Goal: Task Accomplishment & Management: Manage account settings

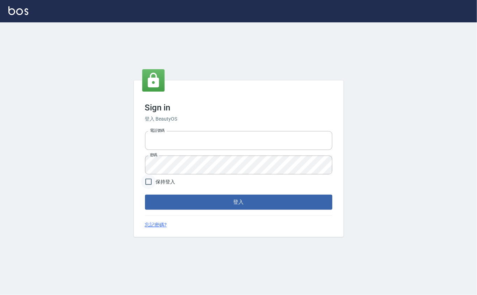
type input "0912271117"
click at [144, 185] on input "保持登入" at bounding box center [148, 181] width 15 height 15
checkbox input "true"
click at [166, 205] on button "登入" at bounding box center [238, 202] width 187 height 15
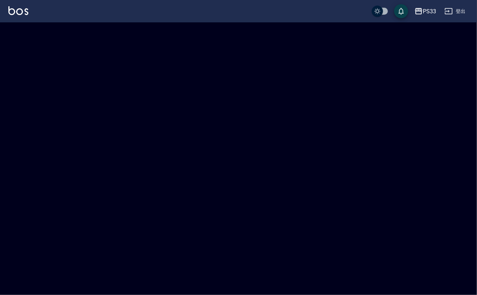
checkbox input "true"
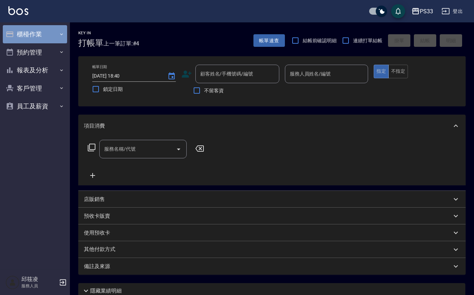
click at [24, 40] on button "櫃檯作業" at bounding box center [35, 34] width 64 height 18
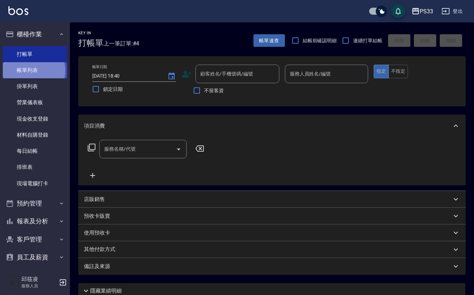
click at [32, 71] on link "帳單列表" at bounding box center [35, 70] width 64 height 16
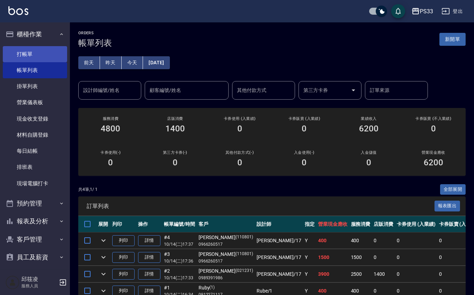
click at [37, 55] on link "打帳單" at bounding box center [35, 54] width 64 height 16
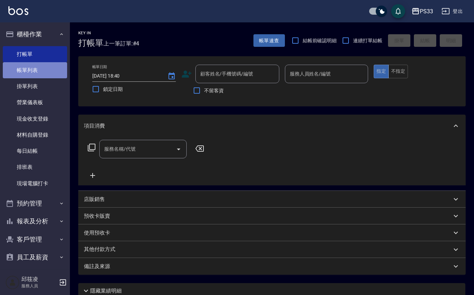
click at [40, 66] on link "帳單列表" at bounding box center [35, 70] width 64 height 16
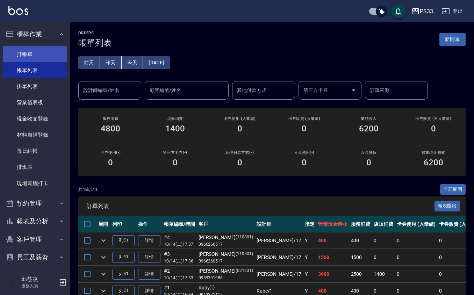
click at [48, 48] on link "打帳單" at bounding box center [35, 54] width 64 height 16
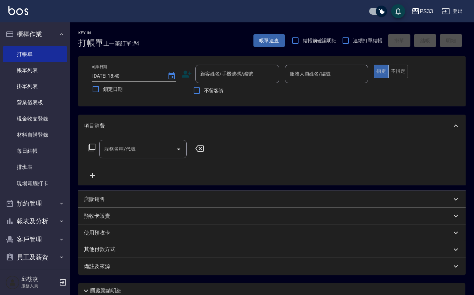
click at [182, 76] on icon at bounding box center [187, 74] width 10 height 7
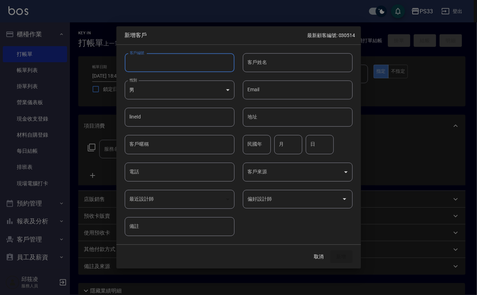
click at [184, 71] on input "客戶編號" at bounding box center [180, 62] width 110 height 19
type input "211130"
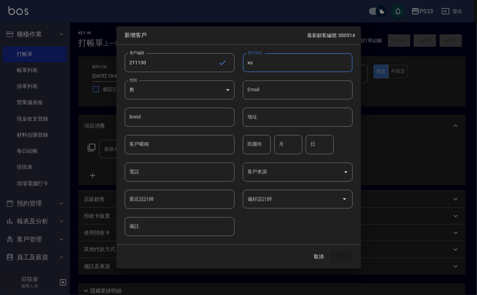
type input "x"
type input "[PERSON_NAME]"
type input "87"
type input "11"
type input "30"
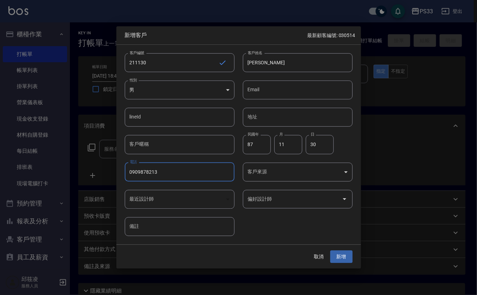
type input "0909878213"
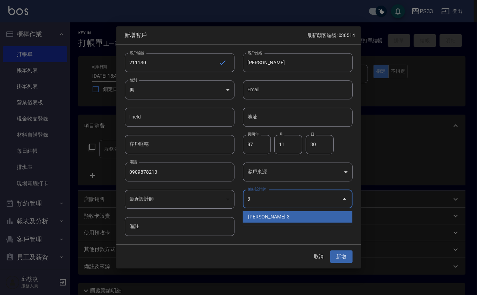
type input "[PERSON_NAME]"
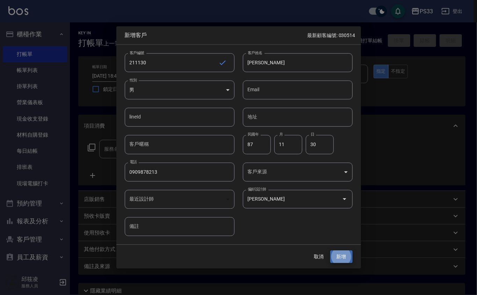
click at [330, 250] on button "新增" at bounding box center [341, 256] width 22 height 13
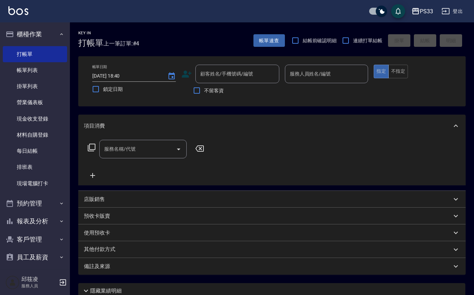
click at [184, 73] on icon at bounding box center [186, 74] width 10 height 10
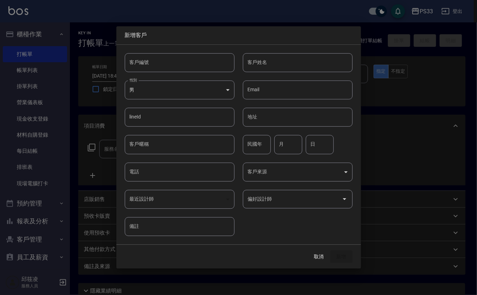
click at [194, 63] on input "客戶編號" at bounding box center [180, 62] width 110 height 19
click at [180, 60] on input "客戶編號" at bounding box center [180, 62] width 110 height 19
type input "290802"
type input "[PERSON_NAME]"
type input "89"
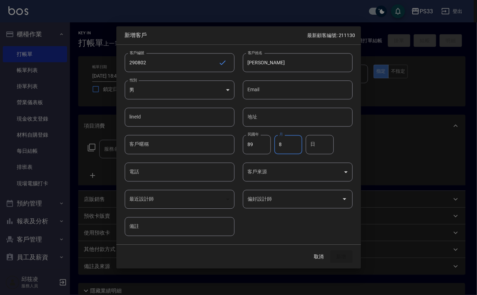
type input "8"
type input "2"
type input "0978421250"
click at [330, 250] on button "新增" at bounding box center [341, 256] width 22 height 13
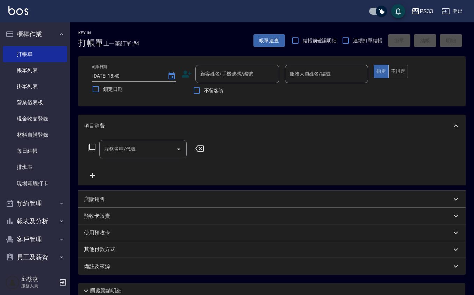
click at [187, 73] on icon at bounding box center [186, 74] width 10 height 10
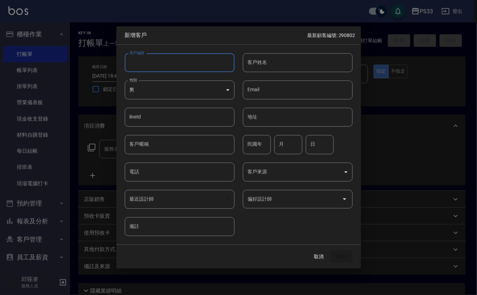
click at [171, 66] on input "客戶編號" at bounding box center [180, 62] width 110 height 19
type input "200824"
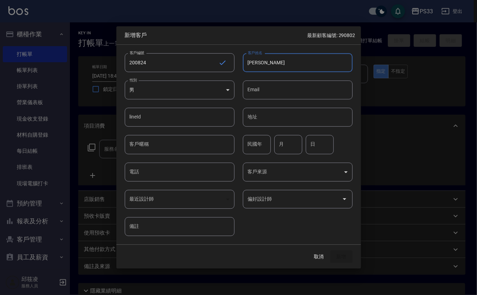
type input "[PERSON_NAME]"
type input "81"
type input "8"
type input "24"
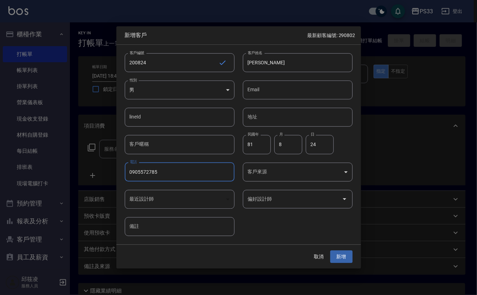
type input "0905572785"
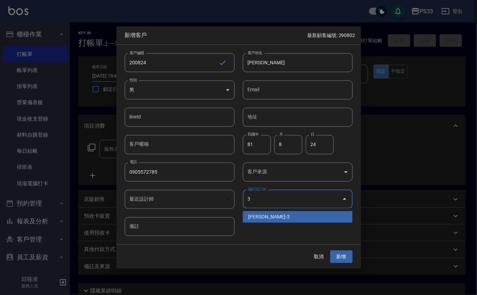
type input "[PERSON_NAME]"
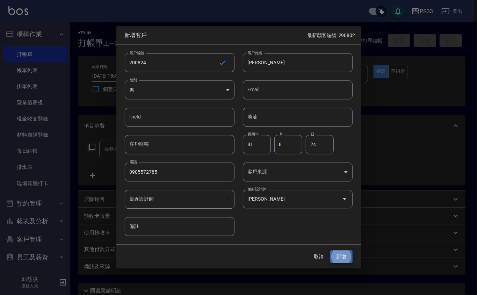
click at [330, 250] on button "新增" at bounding box center [341, 256] width 22 height 13
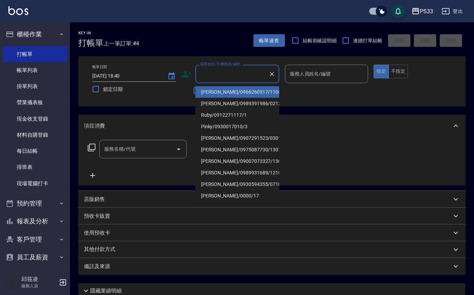
click at [239, 73] on input "顧客姓名/手機號碼/編號" at bounding box center [232, 74] width 67 height 12
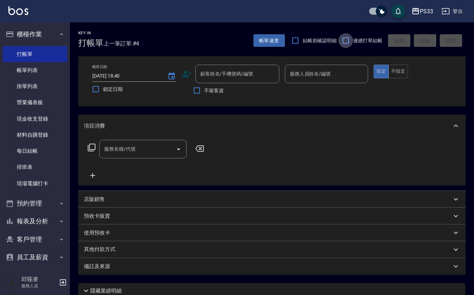
click at [341, 45] on input "連續打單結帳" at bounding box center [345, 40] width 15 height 15
checkbox input "true"
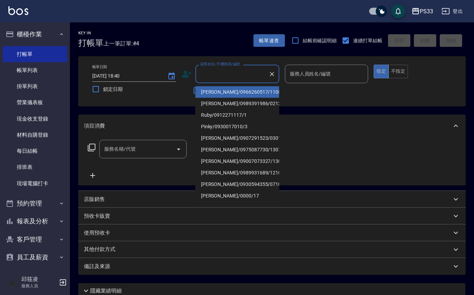
click at [239, 77] on input "顧客姓名/手機號碼/編號" at bounding box center [232, 74] width 67 height 12
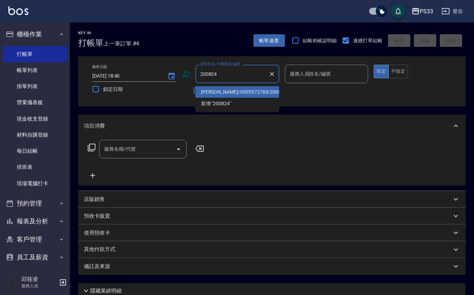
type input "[PERSON_NAME]/0905572785/200824"
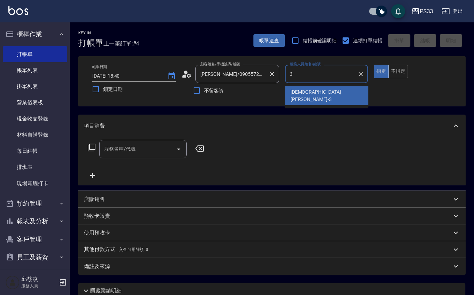
type input "[PERSON_NAME]-3"
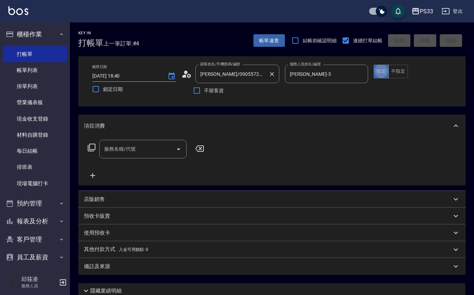
type button "true"
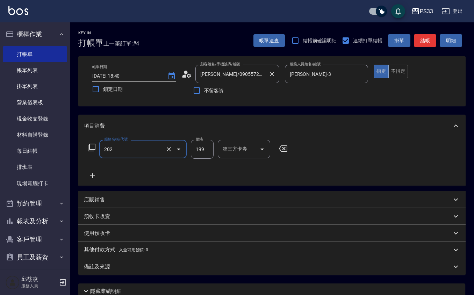
type input "不指定單剪(202)"
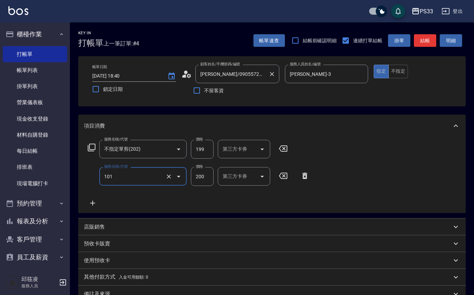
type input "洗髮(101)"
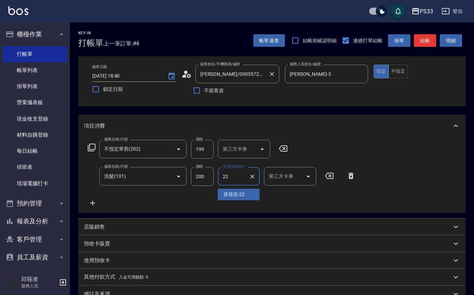
type input "[PERSON_NAME]-22"
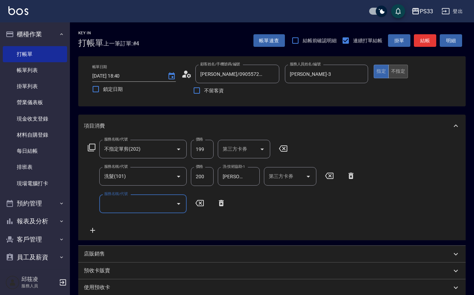
click at [392, 73] on button "不指定" at bounding box center [398, 72] width 20 height 14
type button "false"
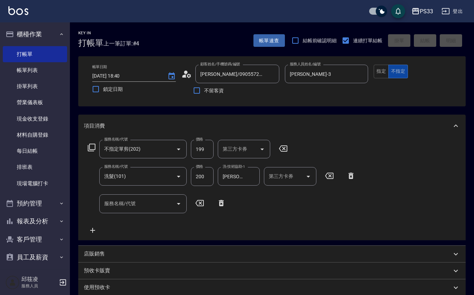
type input "2025/10/14 19:04"
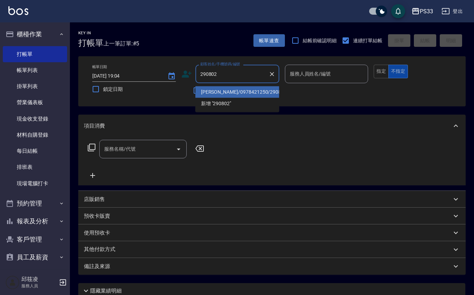
type input "[PERSON_NAME]/0978421250/290802"
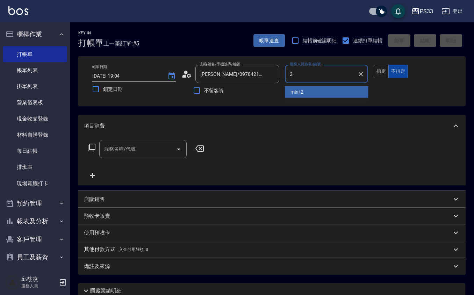
type input "mini-2"
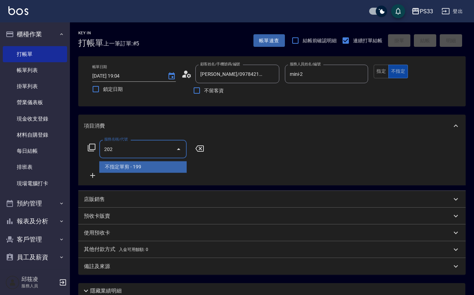
type input "不指定單剪(202)"
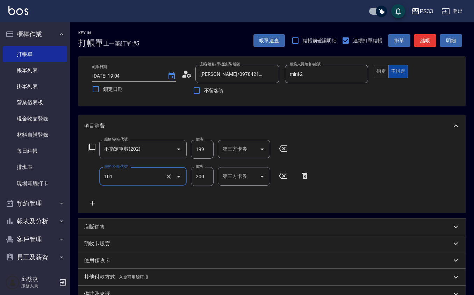
type input "洗髮(101)"
type input "mini-2"
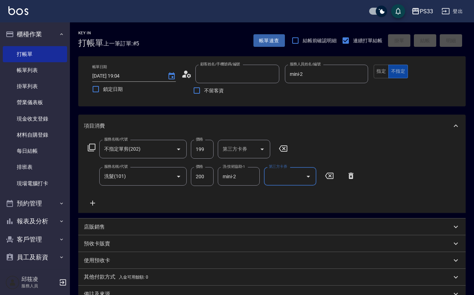
type input "2025/10/14 19:05"
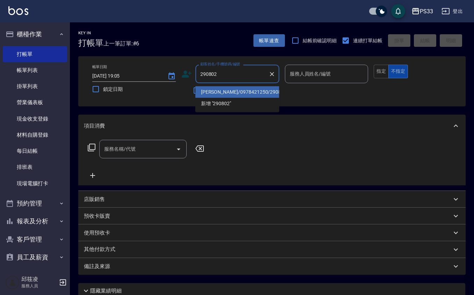
type input "[PERSON_NAME]/0978421250/290802"
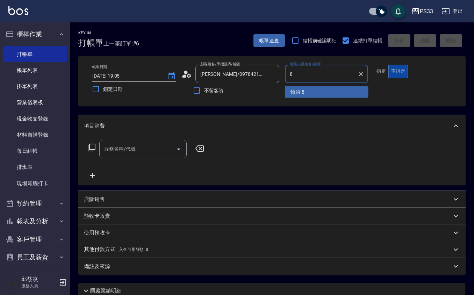
type input "怡媜-8"
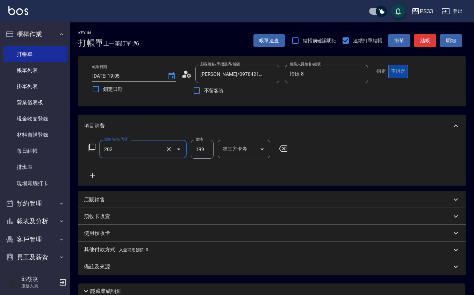
type input "不指定單剪(202)"
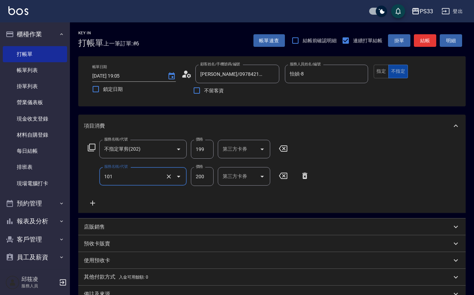
type input "洗髮(101)"
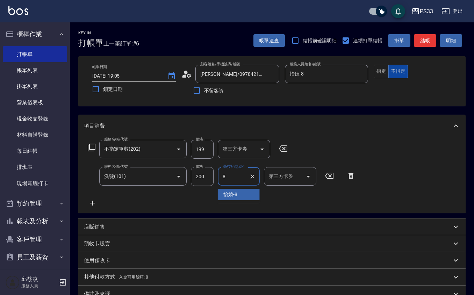
type input "怡媜-8"
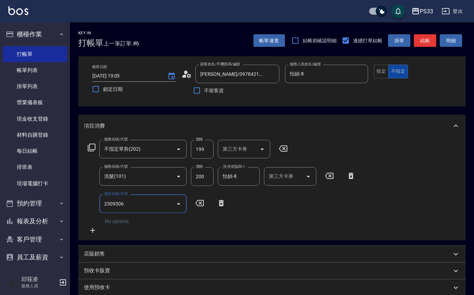
type input "2309306"
click at [323, 108] on div "Key In 打帳單 上一筆訂單:#6 帳單速查 結帳前確認明細 連續打單結帳 掛單 結帳 明細 帳單日期 2025/10/14 19:05 鎖定日期 顧客姓…" at bounding box center [272, 213] width 404 height 383
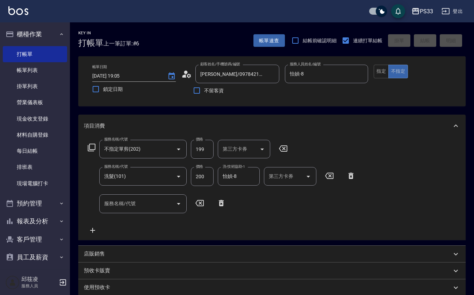
type input "2025/10/14 19:06"
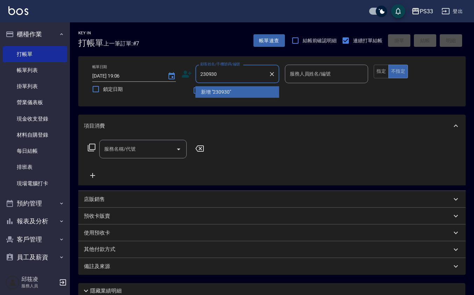
type input "230930"
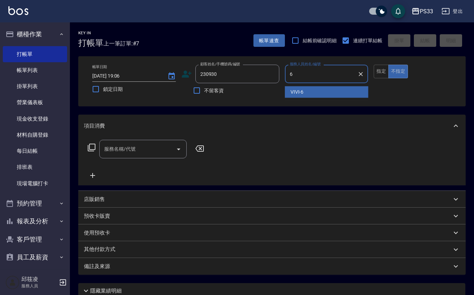
type input "VIVI-6"
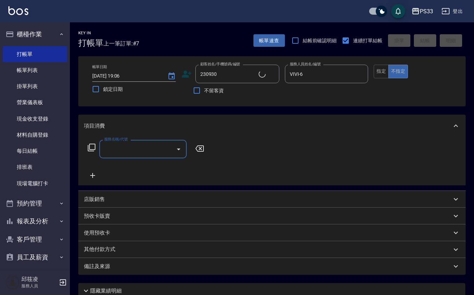
type input "[PERSON_NAME]/093551638/230930"
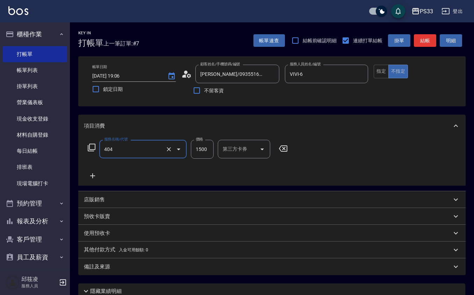
type input "設計染髮(404)"
type input "1599"
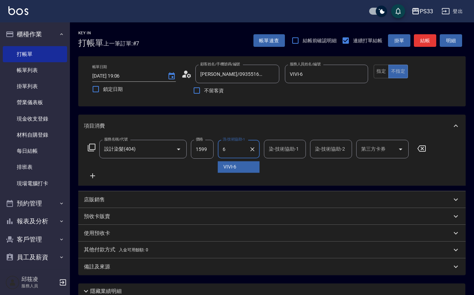
type input "VIVI-6"
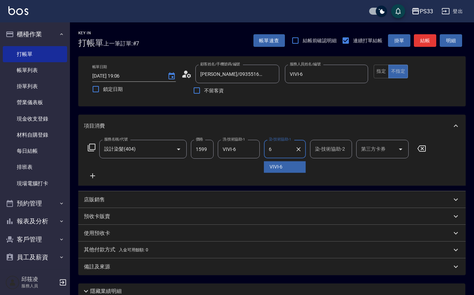
type input "VIVI-6"
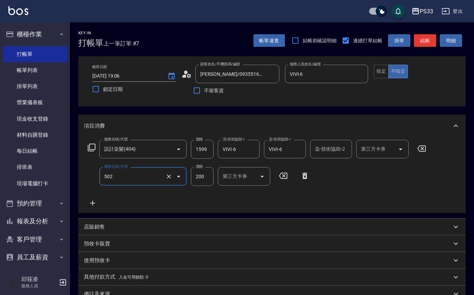
type input "自備護髮(502)"
type input "800"
type input "VIVI-6"
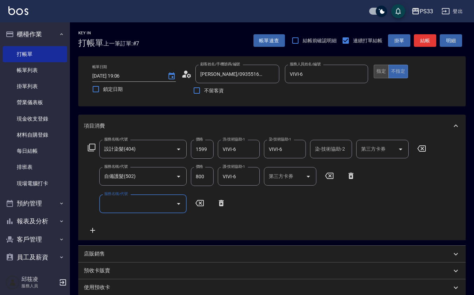
click at [376, 69] on button "指定" at bounding box center [381, 72] width 15 height 14
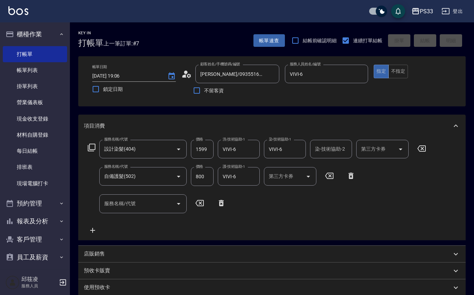
type input "2025/10/14 19:07"
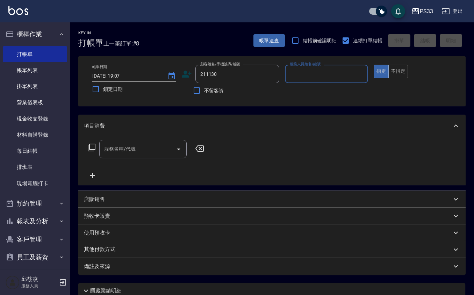
type input "211130"
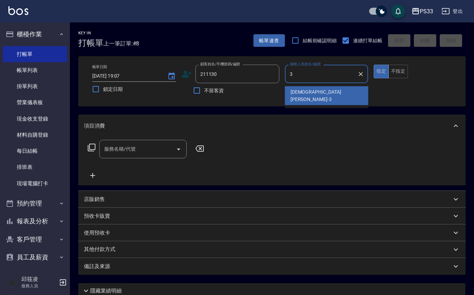
type input "[PERSON_NAME]-3"
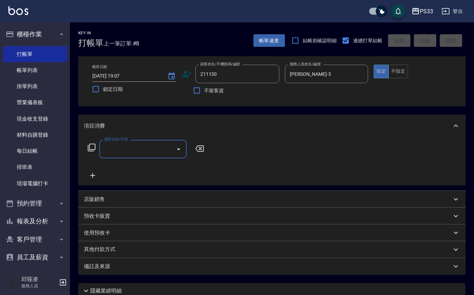
type input "[PERSON_NAME]/0909878213/211130"
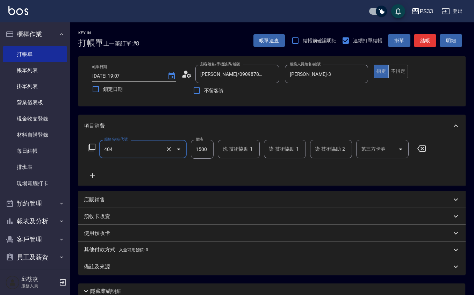
type input "設計染髮(404)"
type input "2499"
type input "[PERSON_NAME]-22"
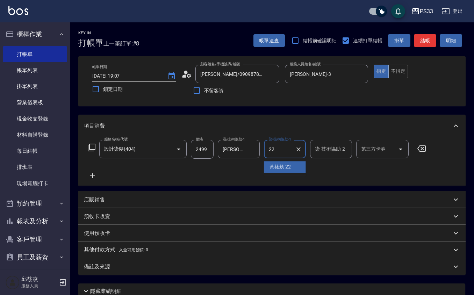
type input "[PERSON_NAME]-22"
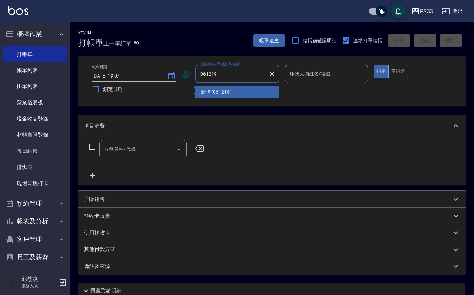
type input "061219"
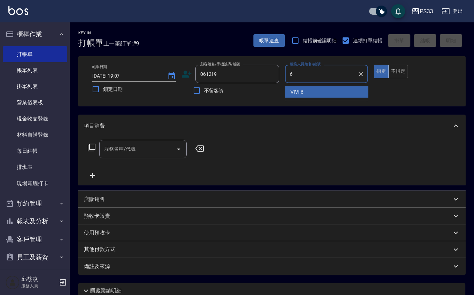
type input "VIVI-6"
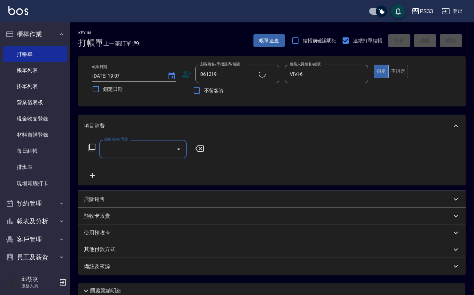
type input "[PERSON_NAME]/0952175099/061219"
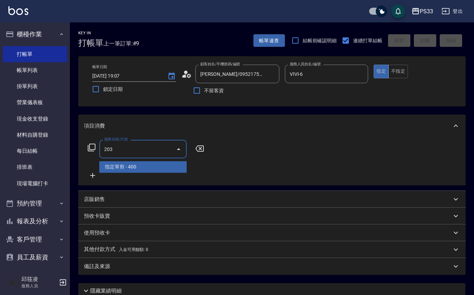
type input "指定單剪(203)"
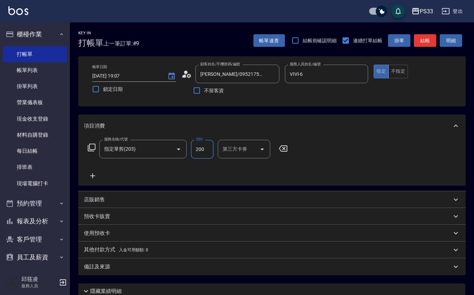
type input "200"
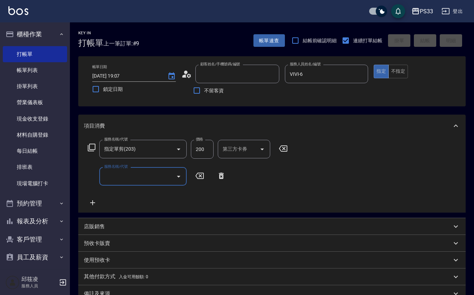
type input "[DATE] 19:08"
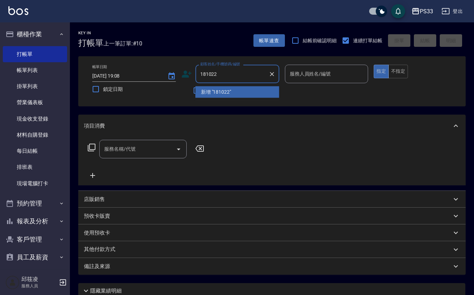
type input "181022"
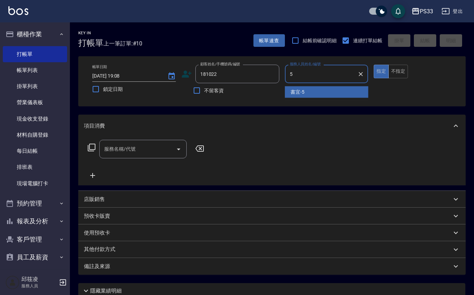
type input "書宜-5"
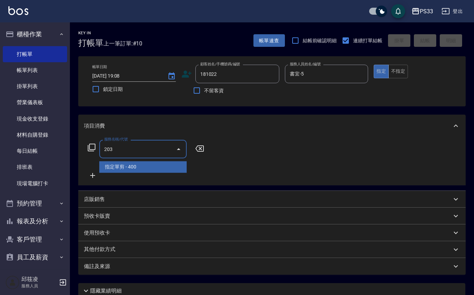
type input "指定單剪(203)"
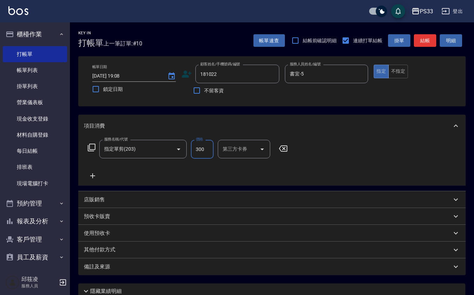
type input "300"
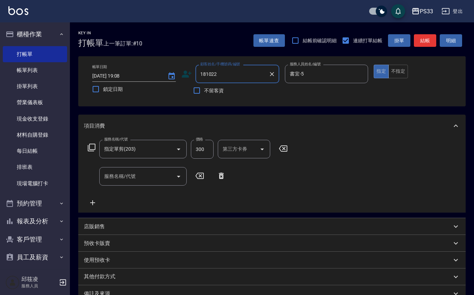
drag, startPoint x: 211, startPoint y: 70, endPoint x: 213, endPoint y: 76, distance: 6.6
click at [213, 76] on input "181022" at bounding box center [232, 74] width 67 height 12
click at [258, 68] on input "181022" at bounding box center [232, 74] width 67 height 12
click at [260, 73] on input "181022" at bounding box center [232, 74] width 67 height 12
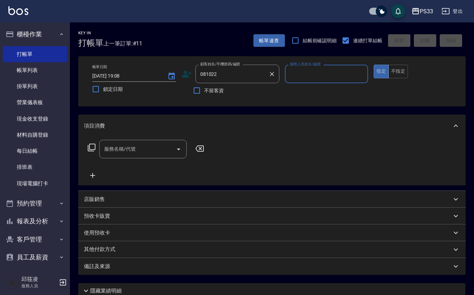
type input "081022"
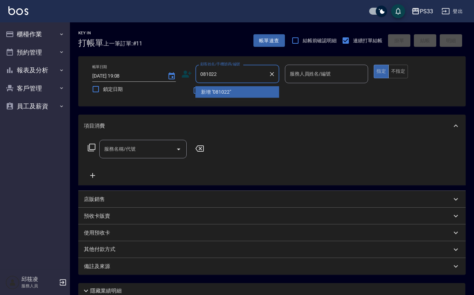
type input "081022"
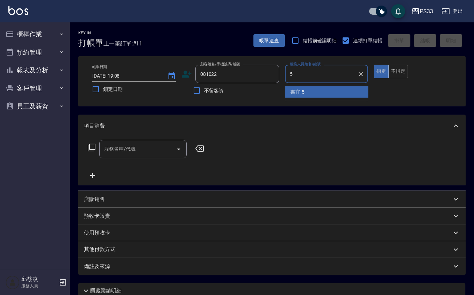
type input "書宜-5"
type button "true"
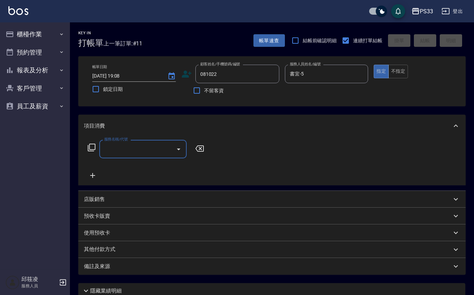
type input "[PERSON_NAME]/0918090709/081022"
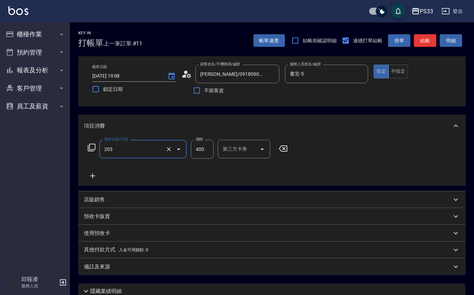
type input "指定單剪(203)"
type input "300"
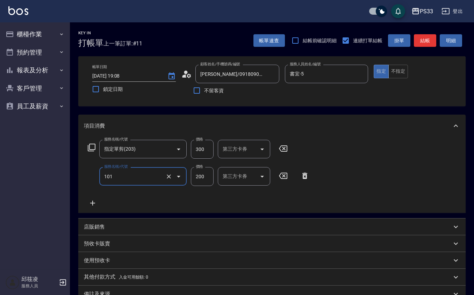
type input "洗髮(101)"
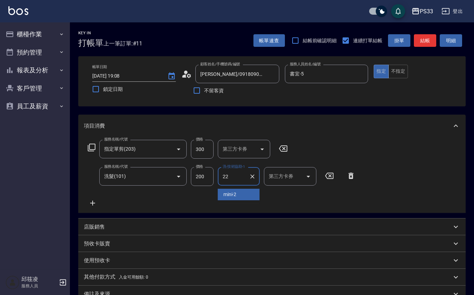
type input "[PERSON_NAME]-22"
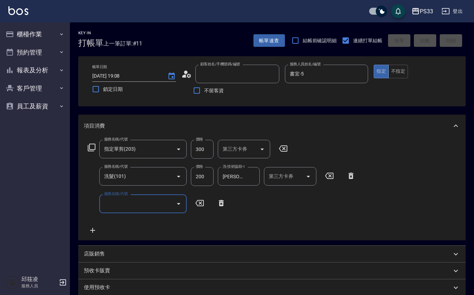
type input "[DATE] 19:09"
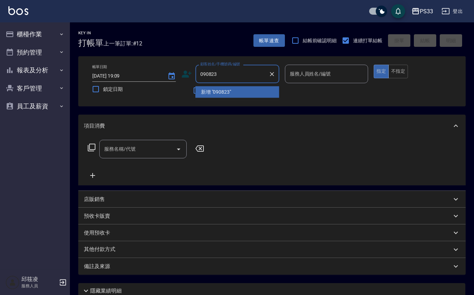
type input "090823"
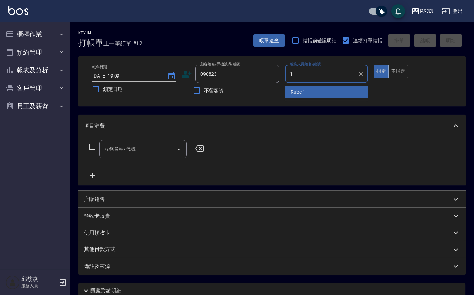
type input "Rube-1"
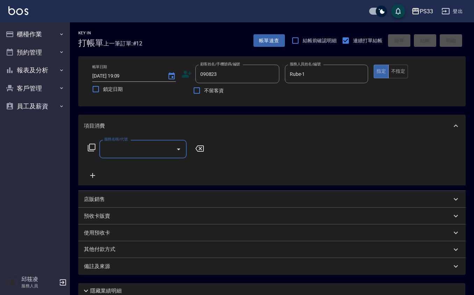
type input "[PERSON_NAME]/092502866/090823"
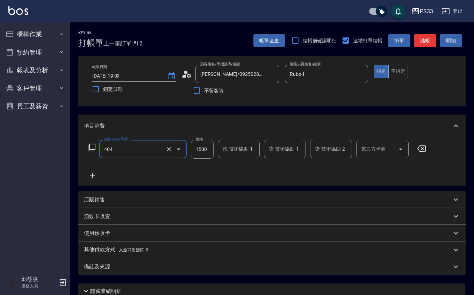
type input "設計染髮(404)"
type input "1200"
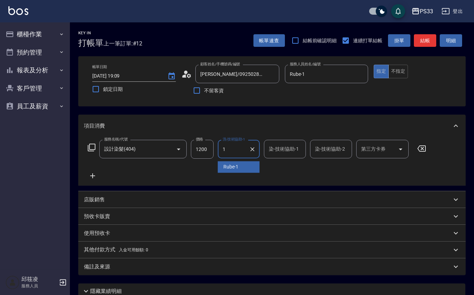
type input "Rube-1"
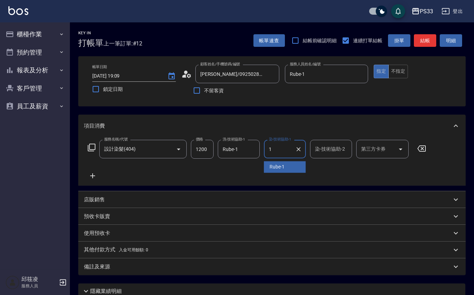
type input "Rube-1"
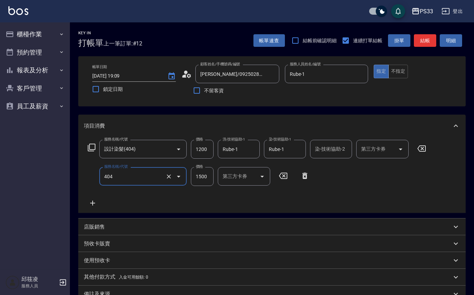
type input "設計染髮(404)"
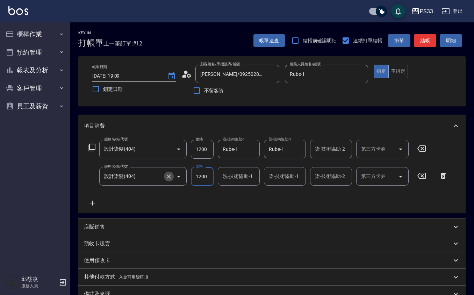
click at [164, 176] on button "Clear" at bounding box center [169, 177] width 10 height 10
type input "1200"
type input "設計染髮(404)"
click at [170, 177] on icon "Clear" at bounding box center [168, 176] width 7 height 7
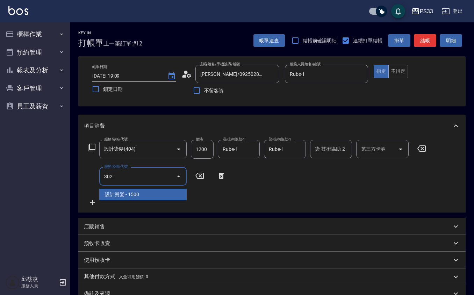
type input "設計燙髮(302)"
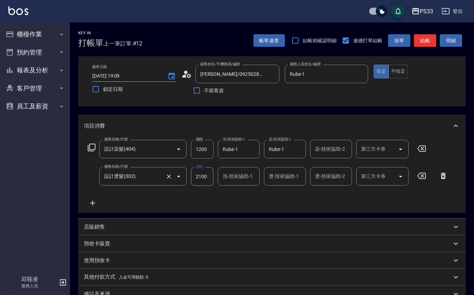
type input "2100"
type input "Rube-1"
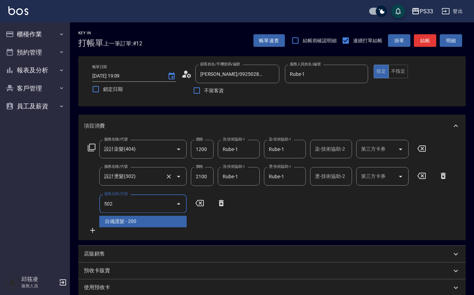
type input "自備護髮(502)"
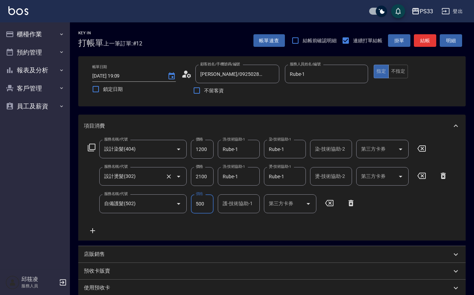
type input "500"
type input "Rube-1"
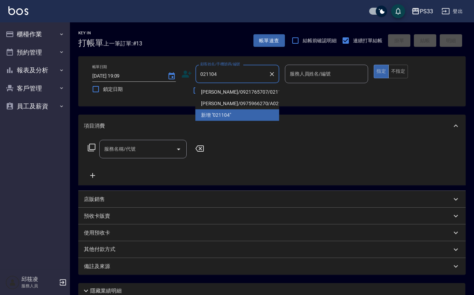
type input "[PERSON_NAME]/0921765707/021104"
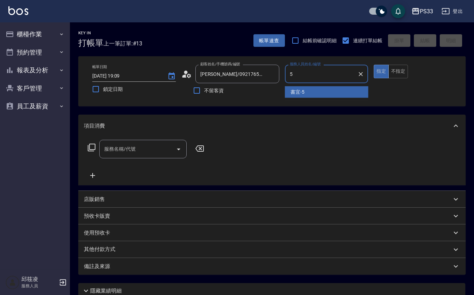
type input "書宜-5"
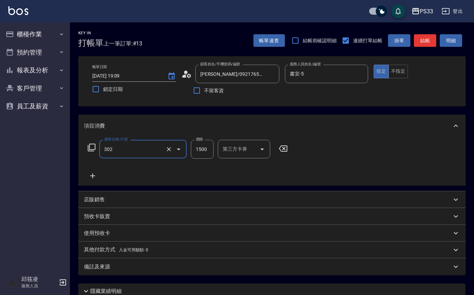
type input "設計燙髮(302)"
type input "1800"
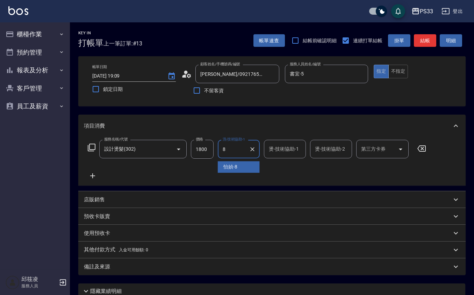
type input "怡媜-8"
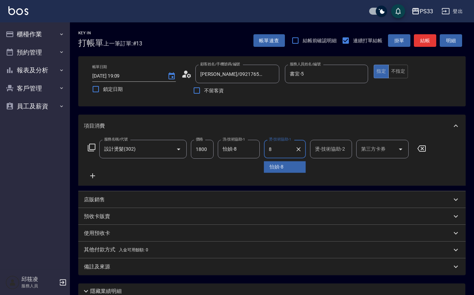
type input "怡媜-8"
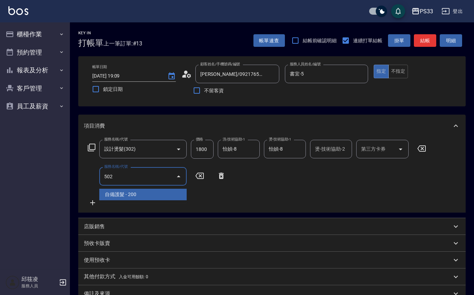
type input "自備護髮(502)"
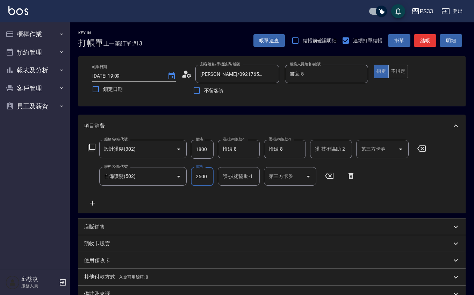
type input "2500"
type input "怡媜-8"
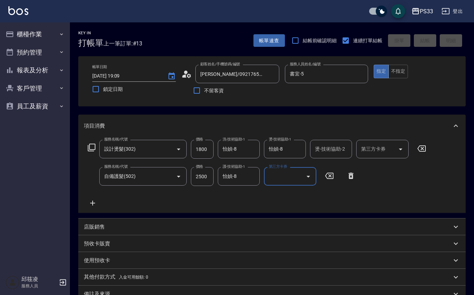
type input "[DATE] 19:11"
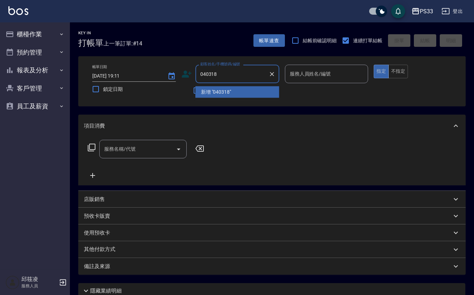
type input "040318"
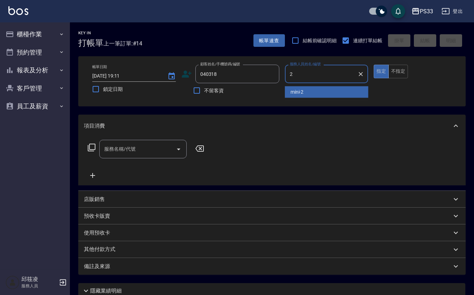
type input "mini-2"
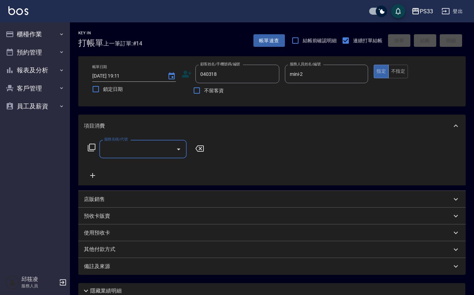
type input "[PERSON_NAME]闈/0906918197/040318"
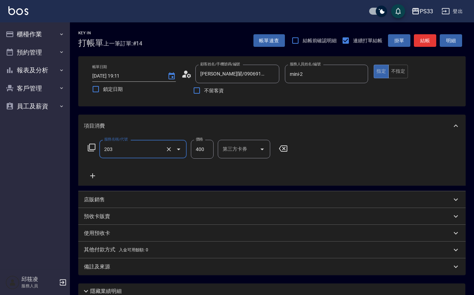
type input "指定單剪(203)"
type input "300"
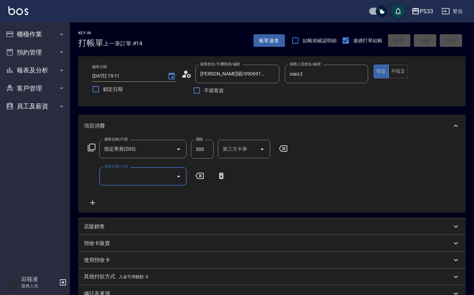
type input "[DATE] 19:12"
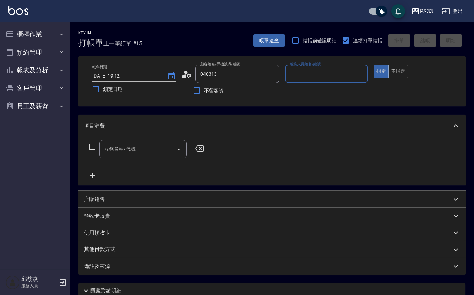
type input "[PERSON_NAME]/0927502989/040313"
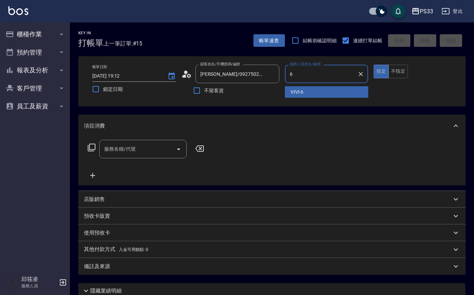
type input "VIVI-6"
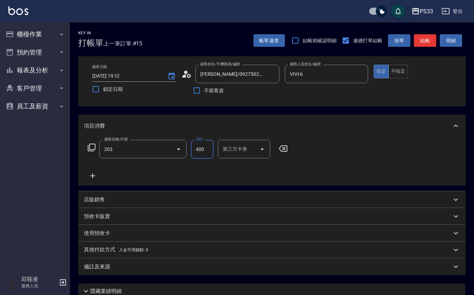
type input "指定單剪(203)"
type input "300"
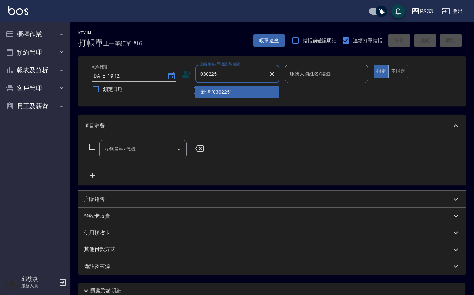
type input "030225"
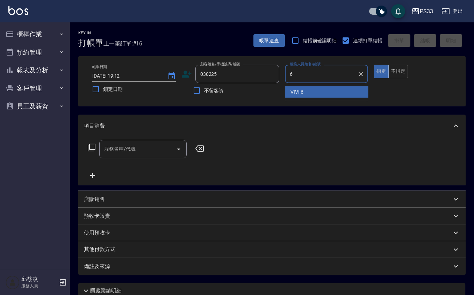
type input "VIVI-6"
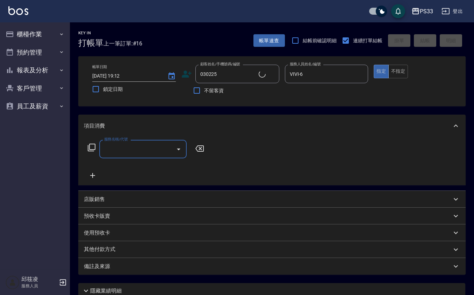
type input "[PERSON_NAME]/0976763219/030225"
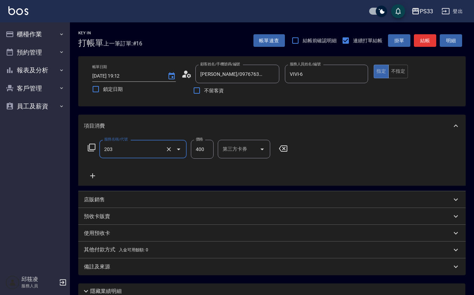
type input "指定單剪(203)"
type input "300"
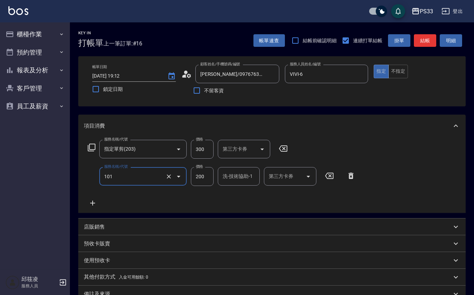
type input "洗髮(101)"
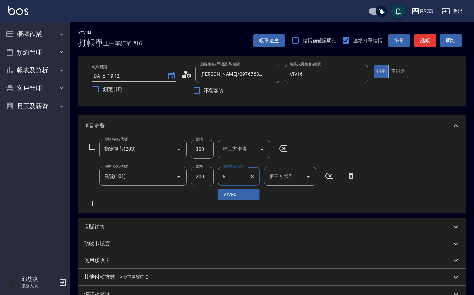
type input "VIVI-6"
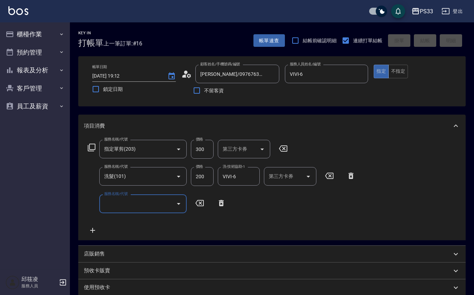
type input "[DATE] 19:13"
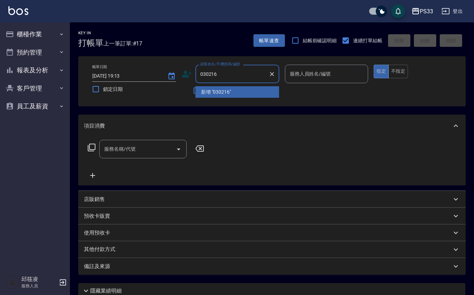
type input "030216"
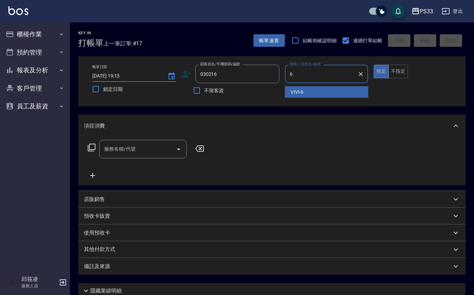
type input "VIVI-6"
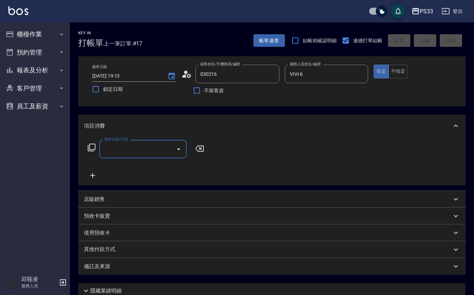
type input "[PERSON_NAME]/0970695418/030216"
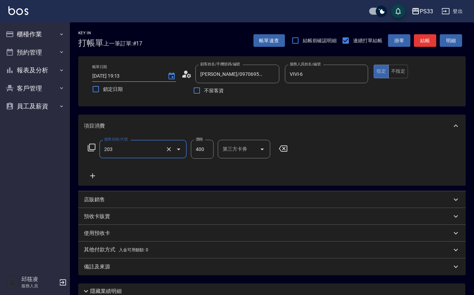
type input "指定單剪(203)"
type input "300"
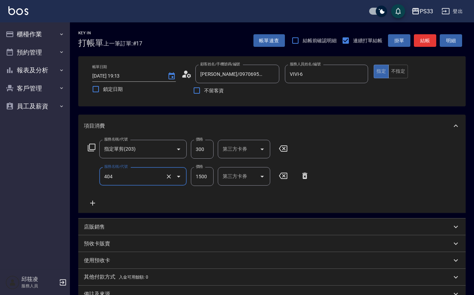
type input "設計染髮(404)"
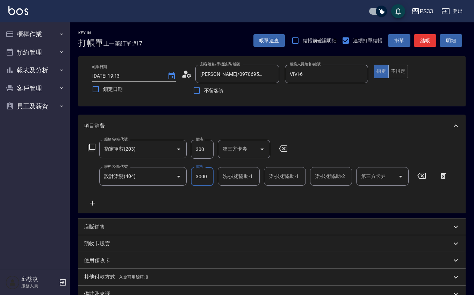
type input "3000"
type input "怡媜-8"
type input "VIVI-6"
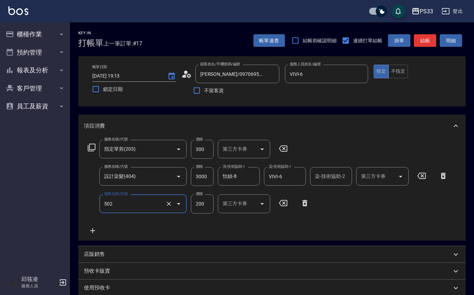
type input "自備護髮(502)"
type input "500"
type input "怡媜-8"
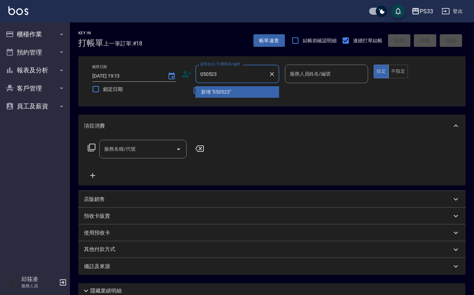
type input "050523"
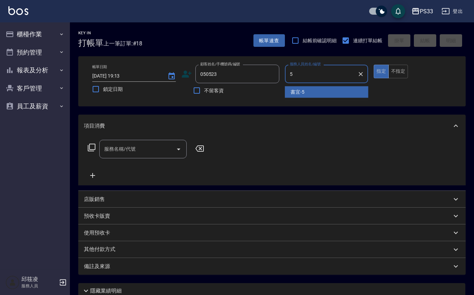
type input "書宜-5"
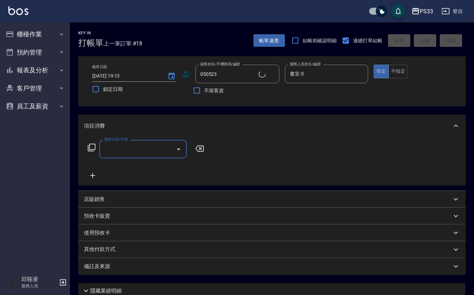
type input "[PERSON_NAME]/0321654987/050523"
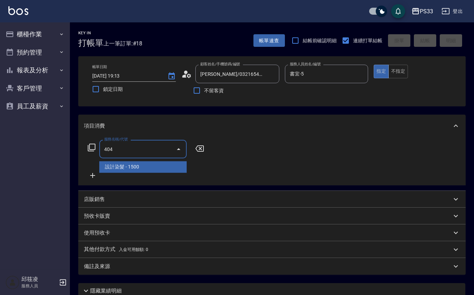
type input "設計染髮(404)"
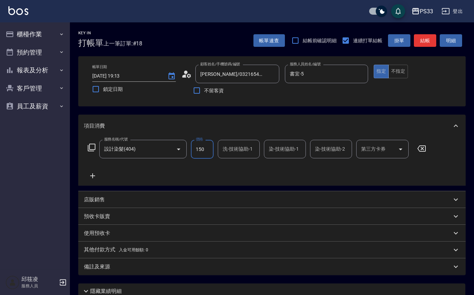
type input "1500"
type input "怡媜-8"
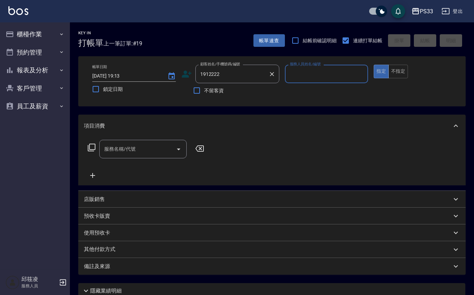
click at [231, 79] on input "1912222" at bounding box center [232, 74] width 67 height 12
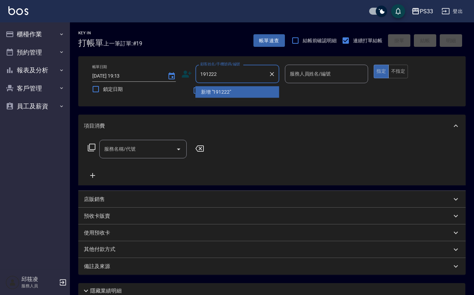
type input "191222"
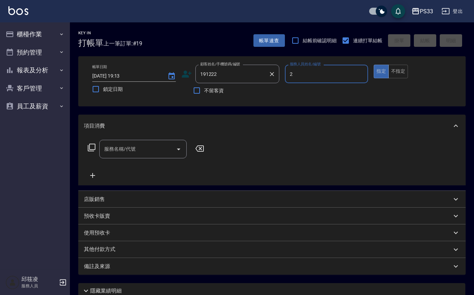
type input "mini-2"
type input "[PERSON_NAME]/0919579400/191222"
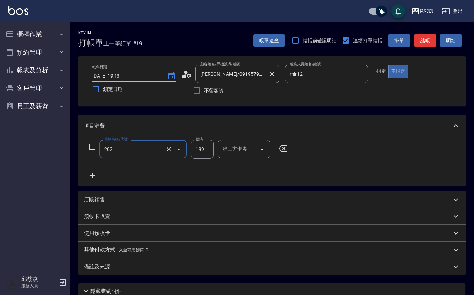
type input "不指定單剪(202)"
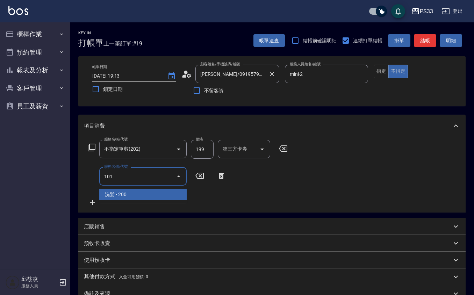
type input "洗髮(101)"
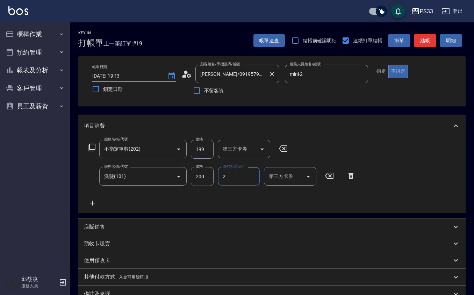
type input "mini-2"
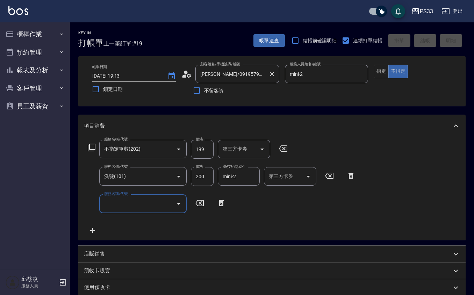
type input "[DATE] 19:14"
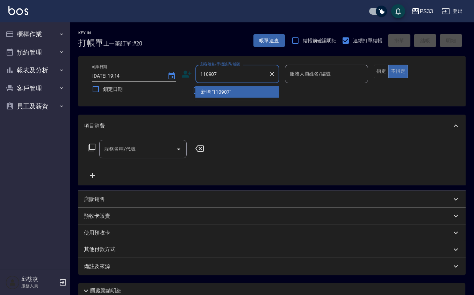
type input "110907"
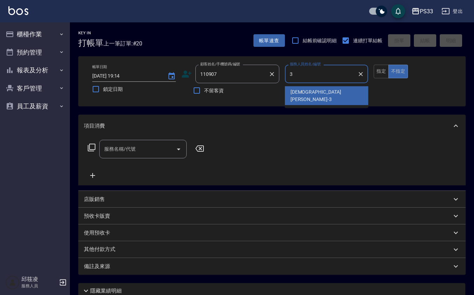
type input "[PERSON_NAME]-3"
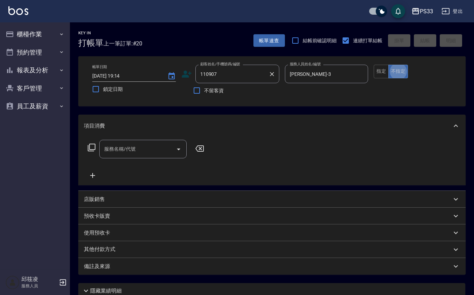
type button "false"
type input "[PERSON_NAME]/0916273958/110907"
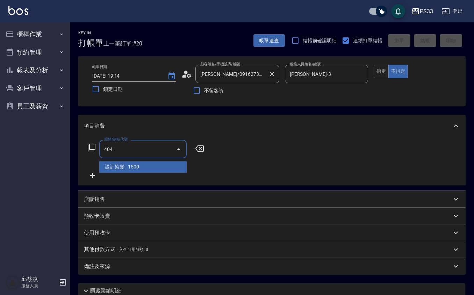
type input "設計染髮(404)"
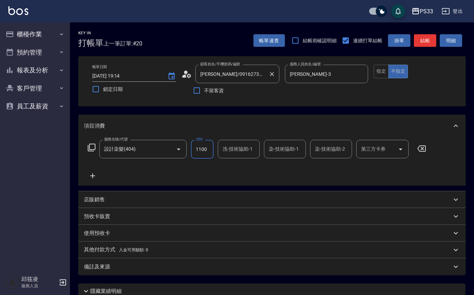
type input "1100"
type input "[PERSON_NAME]-22"
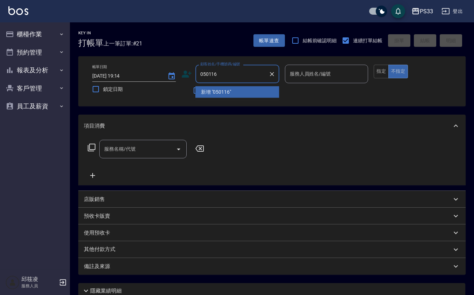
type input "050116"
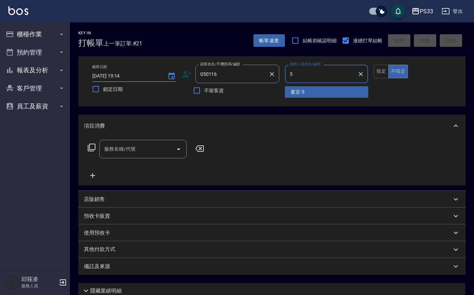
type input "書宜-5"
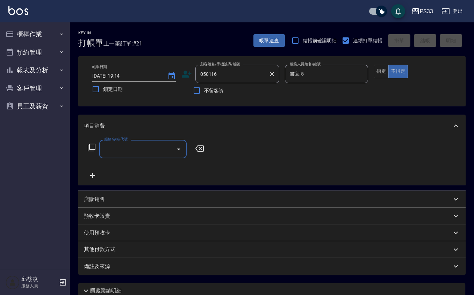
type input "[PERSON_NAME]/0925227867/050116"
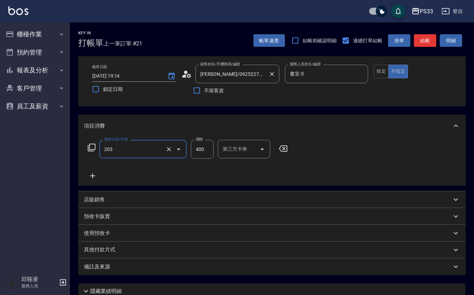
type input "指定單剪(203)"
type input "300"
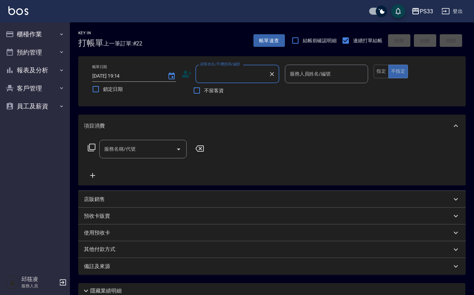
click at [203, 71] on input "顧客姓名/手機號碼/編號" at bounding box center [232, 74] width 67 height 12
click at [237, 90] on li "新增 "0935258842"" at bounding box center [237, 92] width 84 height 12
type input "0935258842"
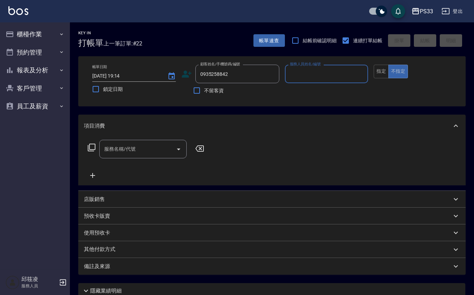
click at [187, 70] on icon at bounding box center [186, 74] width 10 height 10
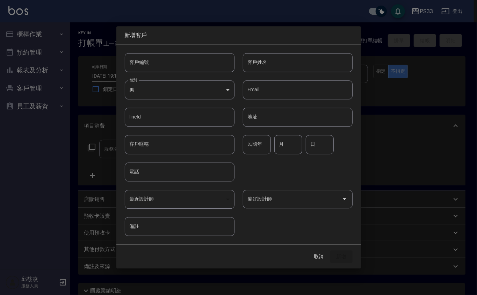
type input "0935258842"
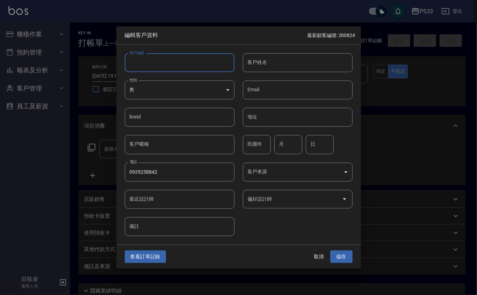
click at [182, 58] on input "客戶編號" at bounding box center [180, 62] width 110 height 19
type input "040109"
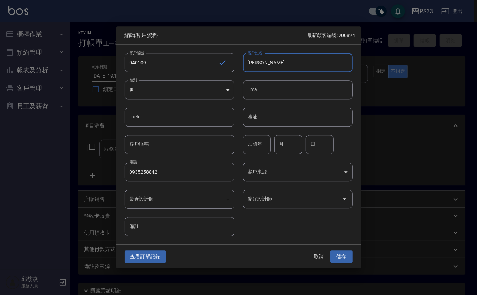
type input "[PERSON_NAME]"
type input "76"
type input "1"
type input "9"
type input "0935258842"
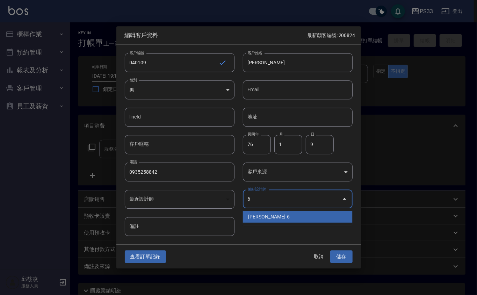
type input "黃育靜"
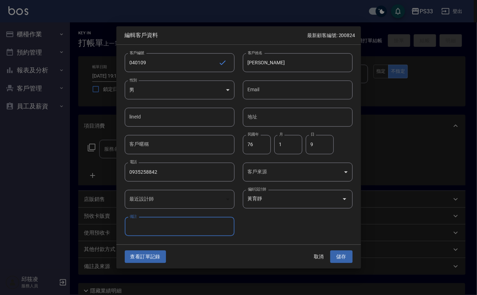
click at [330, 250] on button "儲存" at bounding box center [341, 256] width 22 height 13
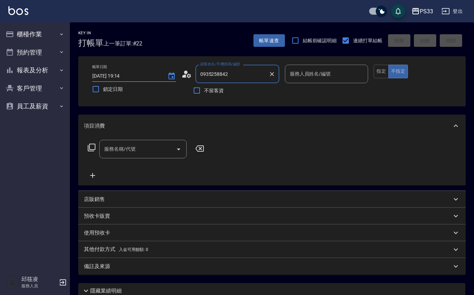
click at [234, 77] on input "0935258842" at bounding box center [232, 74] width 67 height 12
click at [235, 76] on input "0935258842" at bounding box center [232, 74] width 67 height 12
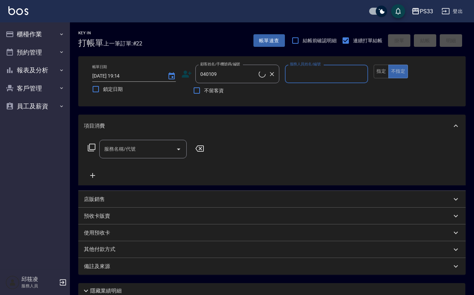
type input "[PERSON_NAME]/0935258842/040109"
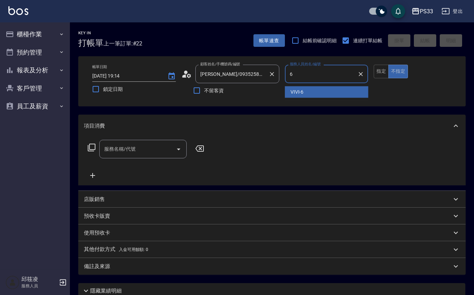
type input "VIVI-6"
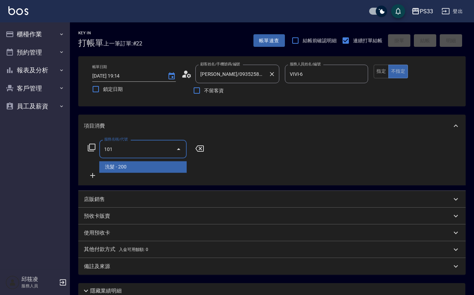
type input "洗髮(101)"
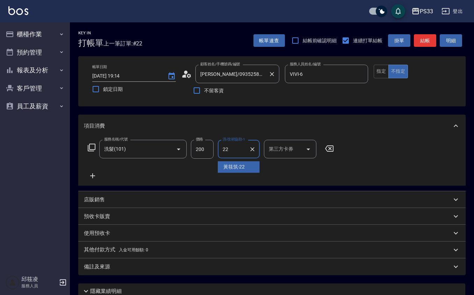
type input "[PERSON_NAME]-22"
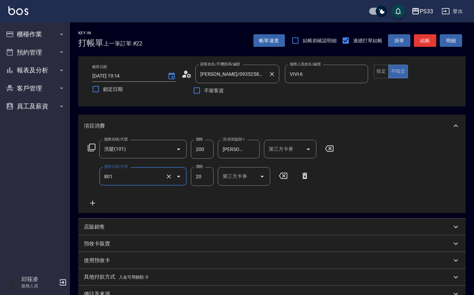
type input "潤絲(801)"
type input "10"
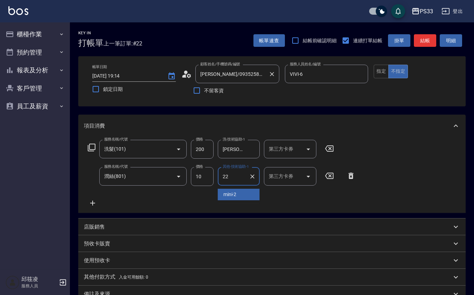
type input "[PERSON_NAME]-22"
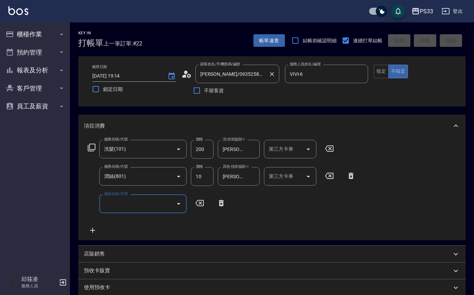
type input "[DATE] 19:16"
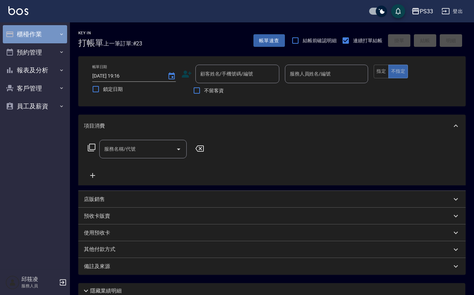
click at [38, 30] on button "櫃檯作業" at bounding box center [35, 34] width 64 height 18
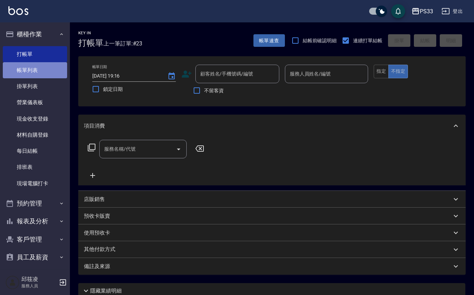
click at [41, 69] on link "帳單列表" at bounding box center [35, 70] width 64 height 16
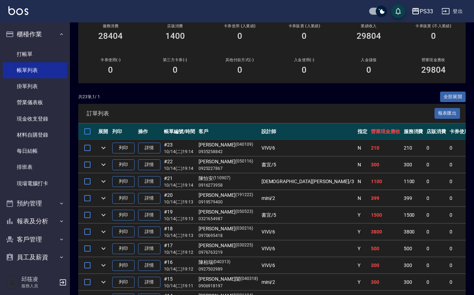
scroll to position [93, 0]
click at [151, 178] on link "詳情" at bounding box center [149, 181] width 22 height 11
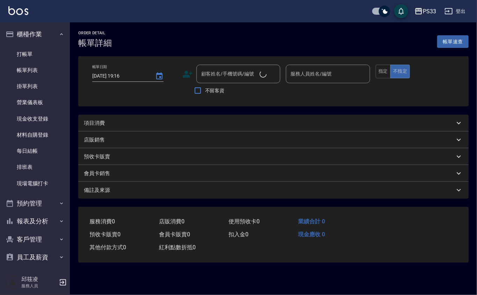
type input "[DATE] 19:14"
type input "[PERSON_NAME]-3"
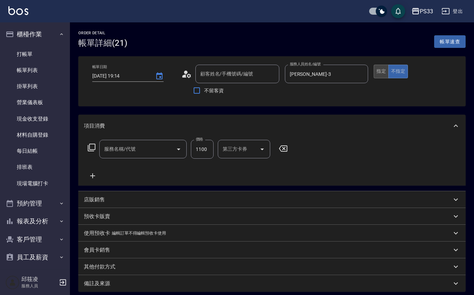
type input "[PERSON_NAME]/0916273958/110907"
click at [382, 74] on button "指定" at bounding box center [381, 72] width 15 height 14
type input "設計染髮(404)"
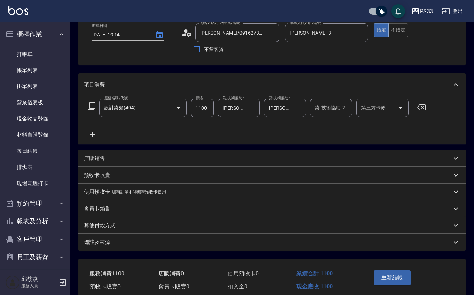
scroll to position [71, 0]
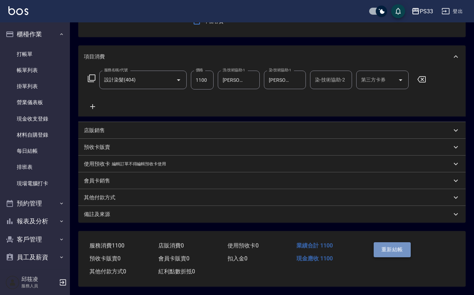
click at [390, 255] on button "重新結帳" at bounding box center [392, 249] width 37 height 15
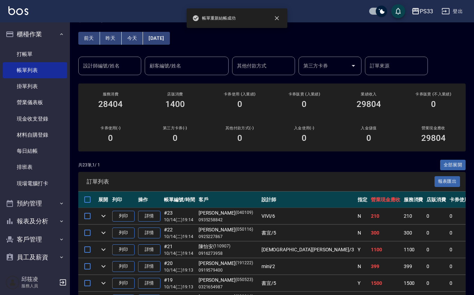
scroll to position [46, 0]
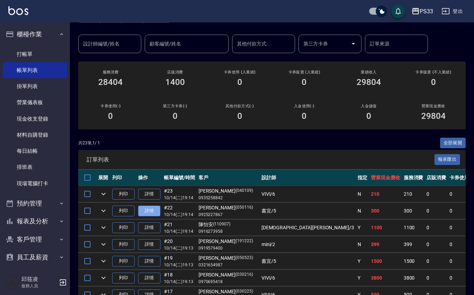
click at [146, 208] on link "詳情" at bounding box center [149, 211] width 22 height 11
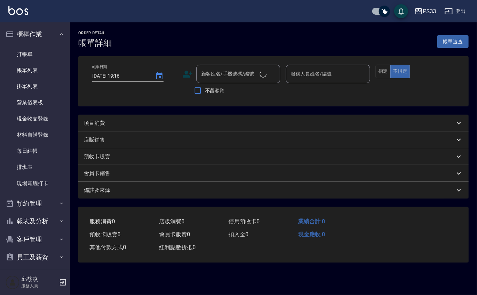
type input "[DATE] 19:14"
type input "書宜-5"
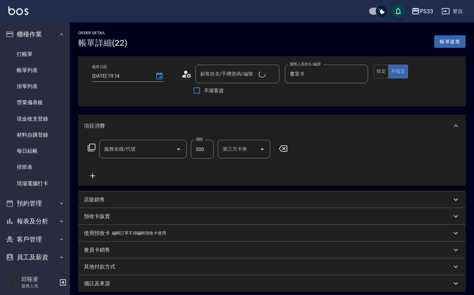
type input "指定單剪(203)"
type input "[PERSON_NAME]/0925227867/050116"
click at [375, 70] on button "指定" at bounding box center [381, 72] width 15 height 14
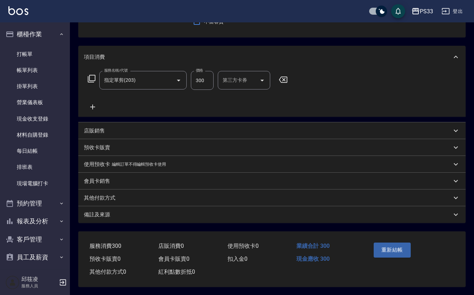
scroll to position [71, 0]
click at [396, 258] on div "重新結帳" at bounding box center [390, 254] width 39 height 30
click at [399, 252] on button "重新結帳" at bounding box center [392, 249] width 37 height 15
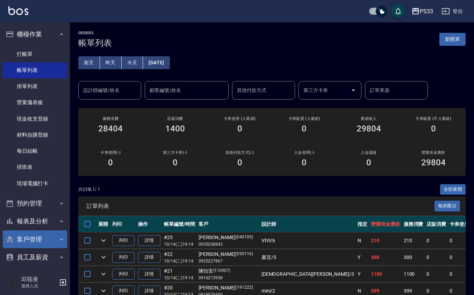
scroll to position [5, 0]
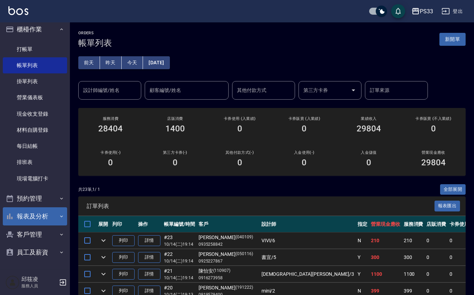
click at [45, 213] on button "報表及分析" at bounding box center [35, 216] width 64 height 18
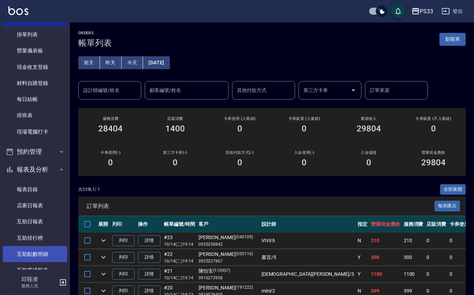
scroll to position [98, 0]
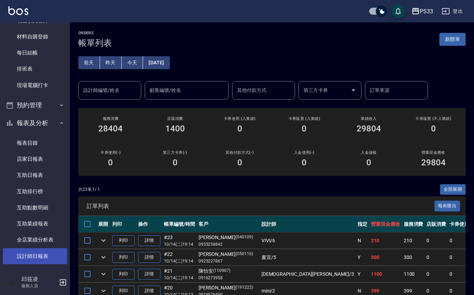
click at [49, 250] on link "設計師日報表" at bounding box center [35, 256] width 64 height 16
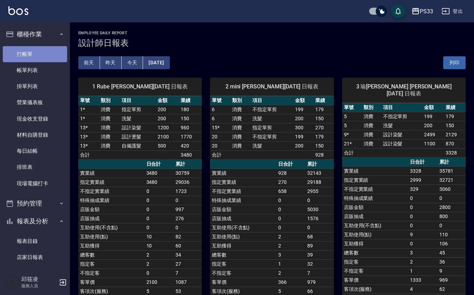
click at [40, 48] on link "打帳單" at bounding box center [35, 54] width 64 height 16
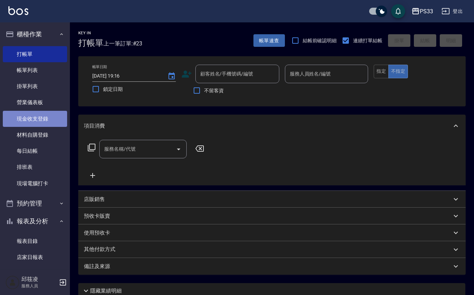
click at [53, 122] on link "現金收支登錄" at bounding box center [35, 119] width 64 height 16
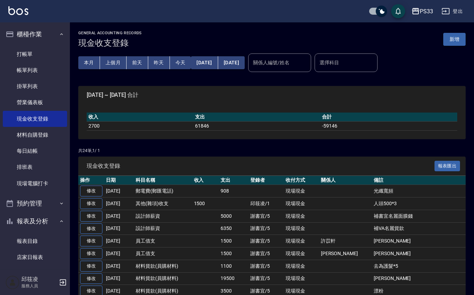
click at [458, 34] on button "新增" at bounding box center [454, 39] width 22 height 13
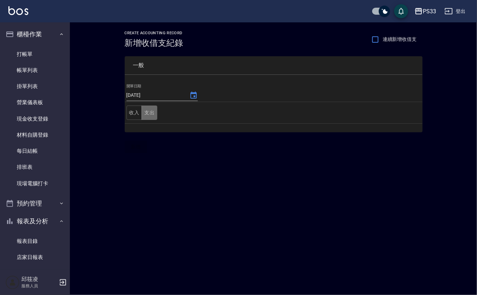
click at [152, 111] on button "支出" at bounding box center [150, 113] width 16 height 14
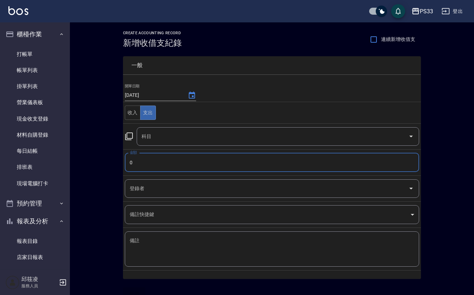
click at [151, 162] on input "0" at bounding box center [272, 162] width 294 height 19
type input "636"
click at [150, 139] on input "科目" at bounding box center [273, 136] width 266 height 12
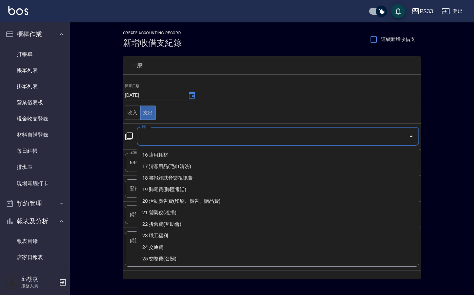
scroll to position [186, 0]
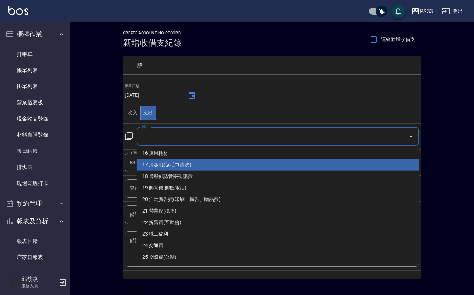
click at [206, 166] on li "17 清潔用品(毛巾清洗)" at bounding box center [278, 165] width 282 height 12
type input "17 清潔用品(毛巾清洗)"
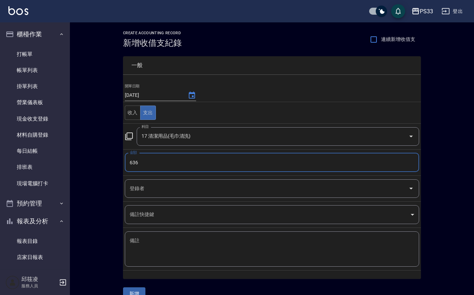
click at [180, 237] on div "x 備註" at bounding box center [272, 248] width 294 height 35
click at [174, 188] on input "登錄者" at bounding box center [267, 188] width 278 height 12
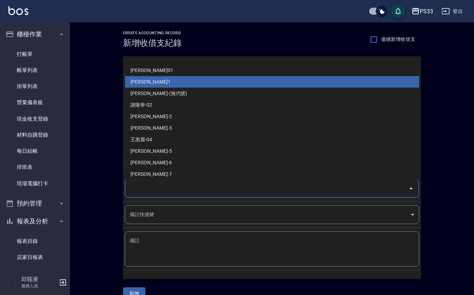
click at [166, 83] on li "[PERSON_NAME]1" at bounding box center [272, 82] width 294 height 12
type input "[PERSON_NAME]1"
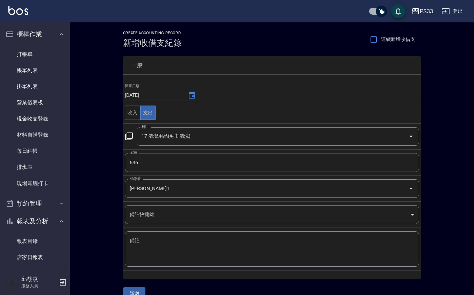
drag, startPoint x: 162, startPoint y: 272, endPoint x: 167, endPoint y: 250, distance: 22.5
click at [164, 262] on div "開單日期 [DATE] 收入 支出 科目 17 清潔用品(毛巾清洗) 科目 金額 636 金額 登錄者 [PERSON_NAME]1 登錄者 備註快捷鍵 ​ …" at bounding box center [272, 181] width 298 height 196
click at [167, 249] on textarea "備註" at bounding box center [272, 249] width 285 height 24
type textarea "g"
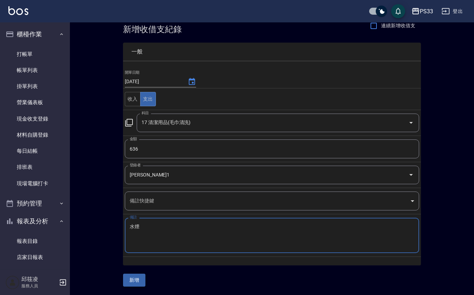
type textarea "水煙"
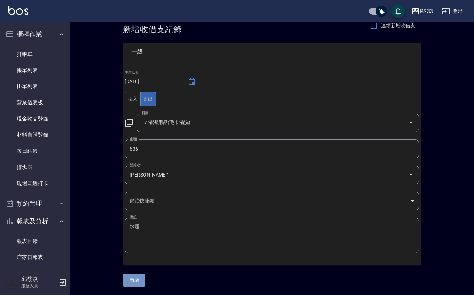
click at [126, 276] on button "新增" at bounding box center [134, 280] width 22 height 13
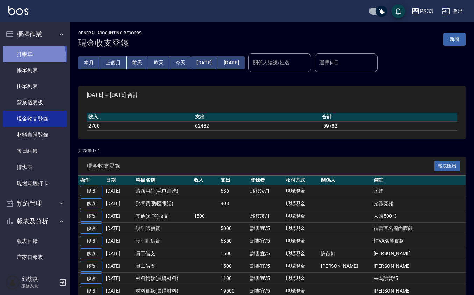
click at [28, 57] on link "打帳單" at bounding box center [35, 54] width 64 height 16
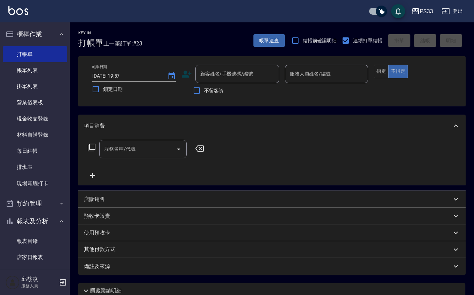
click at [189, 76] on icon at bounding box center [186, 74] width 10 height 10
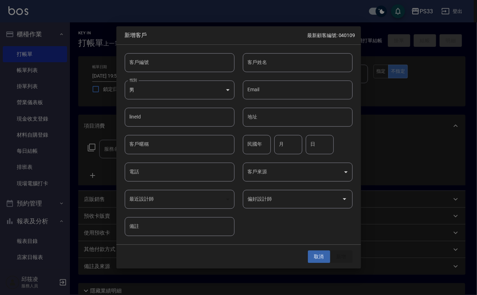
click at [325, 255] on button "取消" at bounding box center [319, 256] width 22 height 13
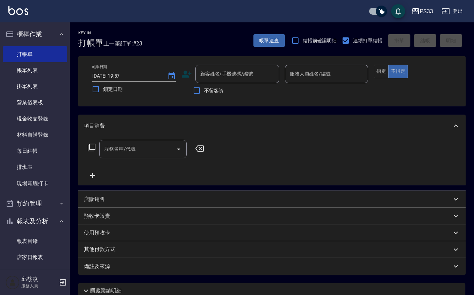
click at [229, 60] on div "帳單日期 [DATE] 19:57 鎖定日期 顧客姓名/手機號碼/編號 顧客姓名/手機號碼/編號 不留客資 服務人員姓名/編號 服務人員姓名/編號 指定 不指定" at bounding box center [271, 81] width 387 height 50
click at [239, 75] on input "顧客姓名/手機號碼/編號" at bounding box center [232, 74] width 67 height 12
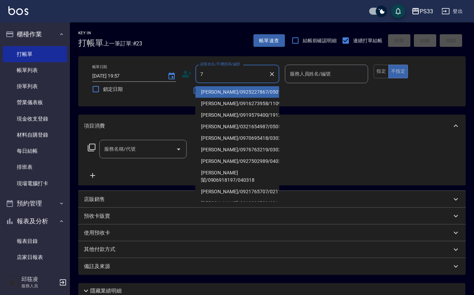
type input "[PERSON_NAME]/0925227867/050116"
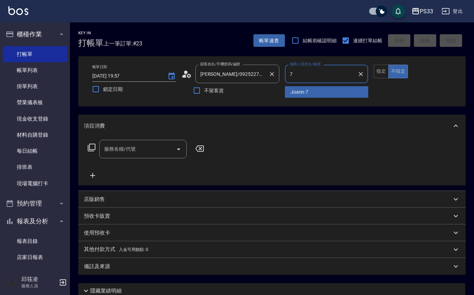
type input "Joann-7"
type button "false"
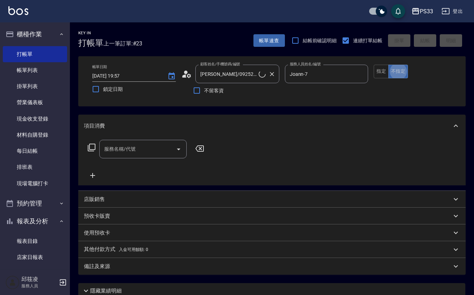
type input "[PERSON_NAME]/0930705323/7"
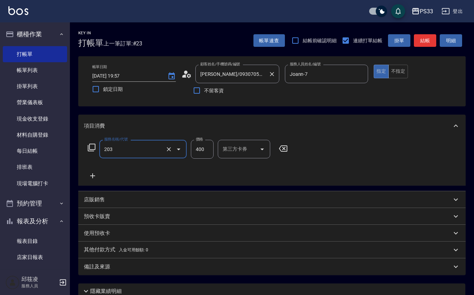
type input "指定單剪(203)"
type input "250"
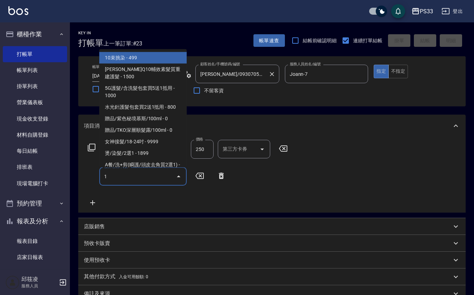
type input "10"
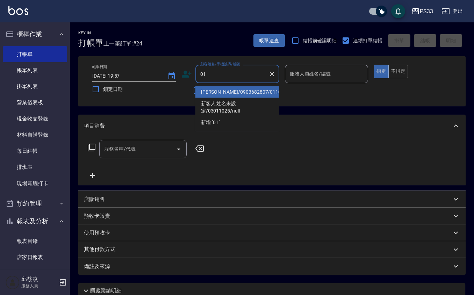
type input "0"
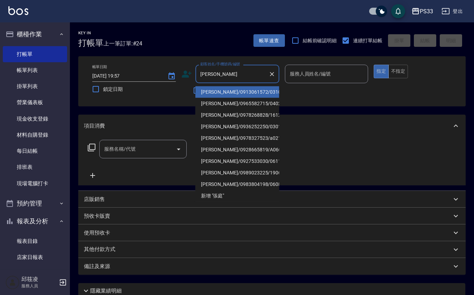
click at [251, 94] on li "[PERSON_NAME]/0913061572/031025" at bounding box center [237, 92] width 84 height 12
type input "[PERSON_NAME]/0913061572/031025"
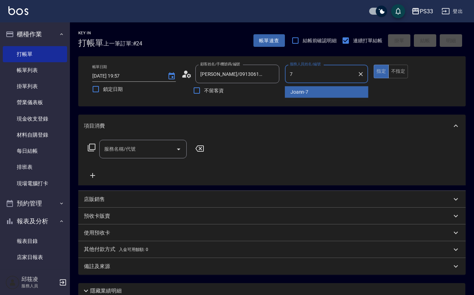
type input "Joann-7"
type button "true"
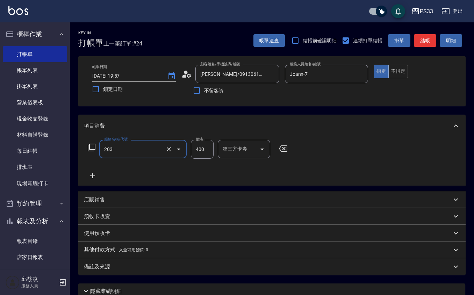
type input "指定單剪(203)"
type input "250"
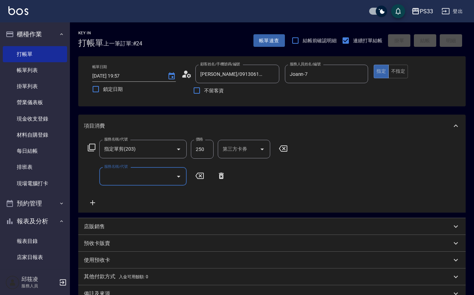
type input "[DATE] 19:58"
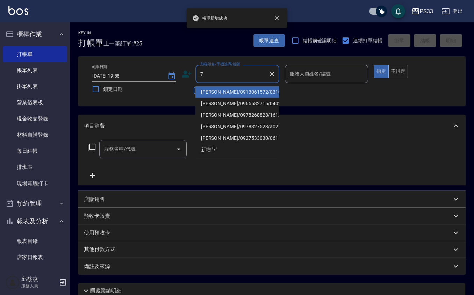
type input "[PERSON_NAME]/0913061572/031025"
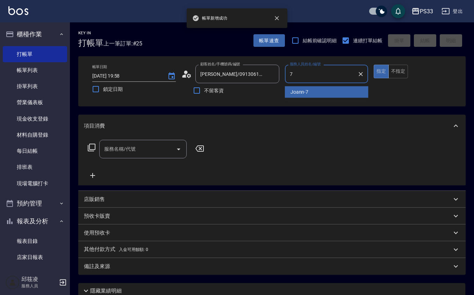
type input "Joann-7"
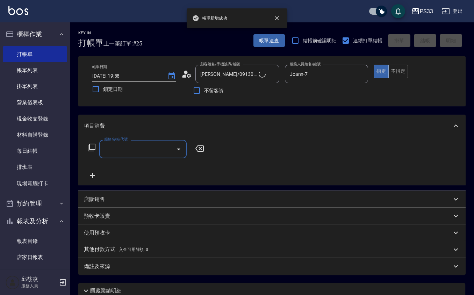
type input "[PERSON_NAME]/0930705323/7"
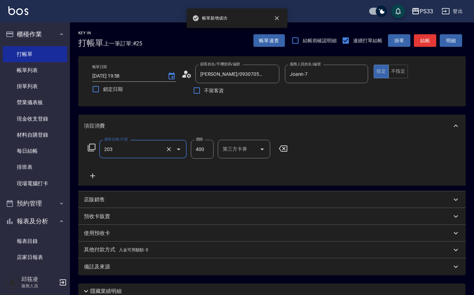
type input "指定單剪(203)"
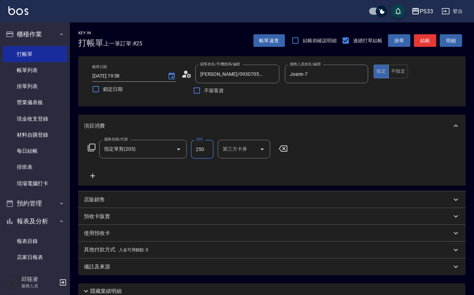
type input "250"
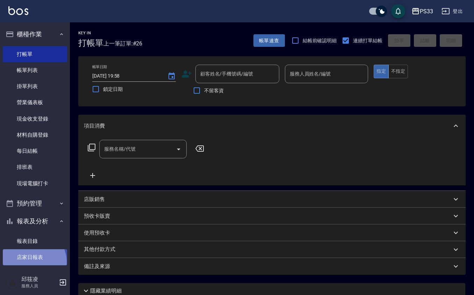
click at [31, 262] on link "店家日報表" at bounding box center [35, 257] width 64 height 16
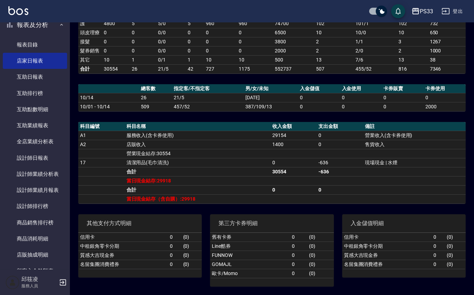
scroll to position [216, 0]
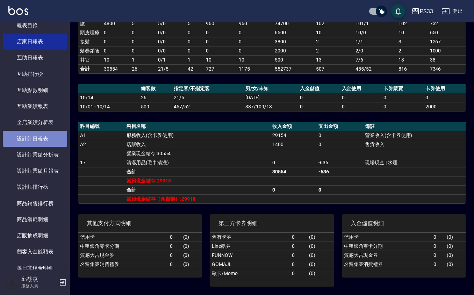
click at [49, 143] on link "設計師日報表" at bounding box center [35, 139] width 64 height 16
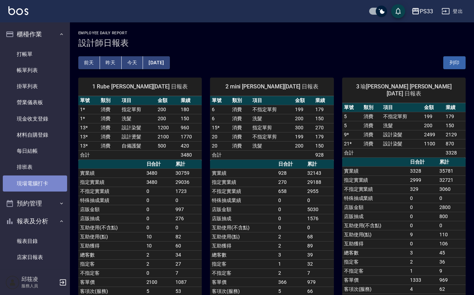
click at [42, 180] on link "現場電腦打卡" at bounding box center [35, 184] width 64 height 16
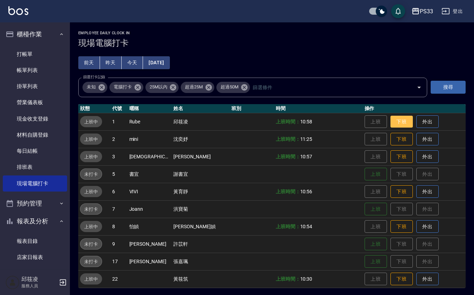
click at [391, 127] on button "下班" at bounding box center [402, 122] width 22 height 12
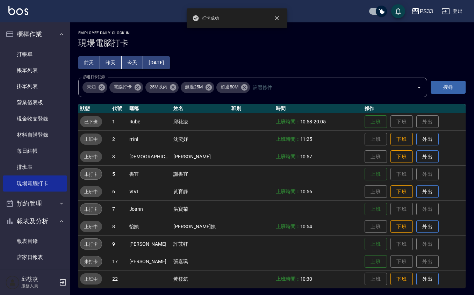
click at [391, 132] on td "上班 下班 外出" at bounding box center [414, 138] width 103 height 17
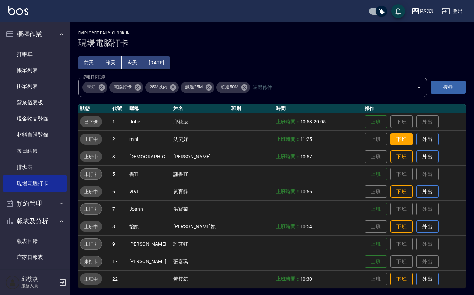
click at [392, 136] on button "下班" at bounding box center [402, 139] width 22 height 12
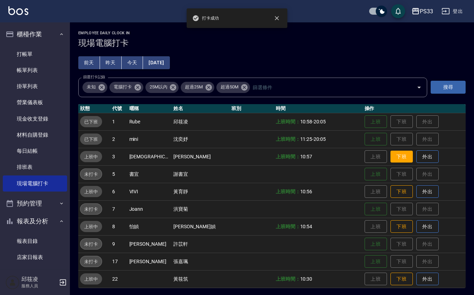
click at [398, 160] on button "下班" at bounding box center [402, 157] width 22 height 12
click at [393, 191] on button "下班" at bounding box center [402, 192] width 22 height 12
click at [396, 227] on button "下班" at bounding box center [402, 227] width 22 height 12
click at [397, 271] on td "上班 下班 外出" at bounding box center [414, 278] width 103 height 17
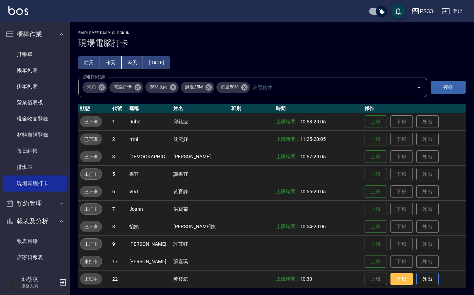
click at [397, 276] on button "下班" at bounding box center [402, 279] width 22 height 12
